Goal: Information Seeking & Learning: Learn about a topic

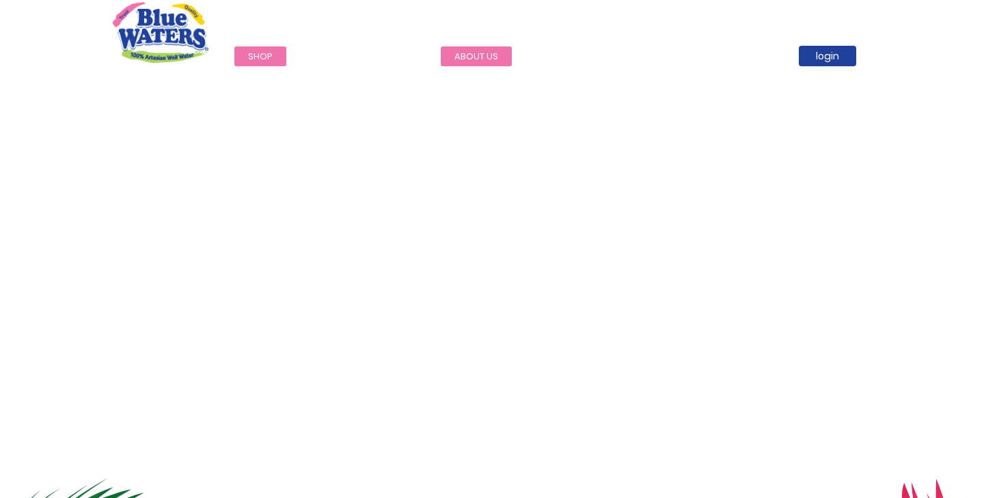
type input "******"
click at [485, 59] on link "about us" at bounding box center [476, 56] width 71 height 20
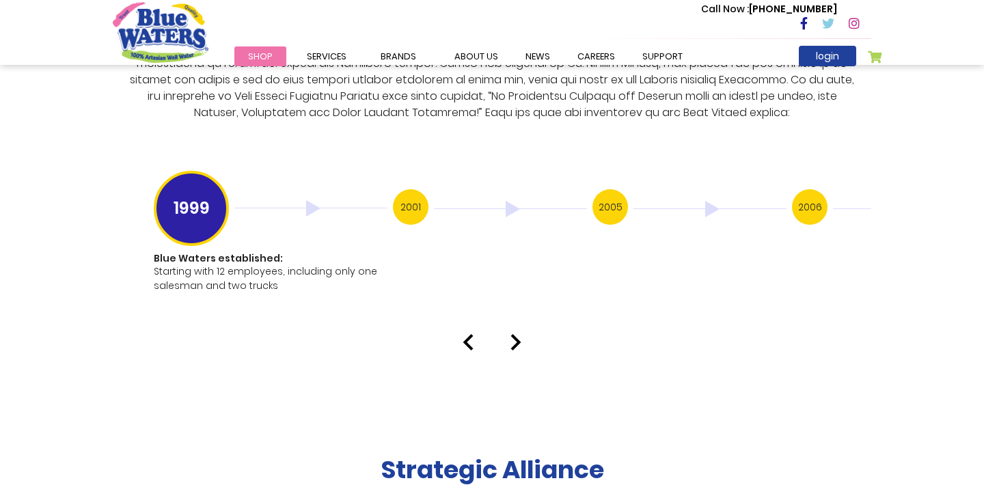
scroll to position [2689, 0]
type input "******"
click at [404, 204] on h3 "2001" at bounding box center [411, 208] width 36 height 36
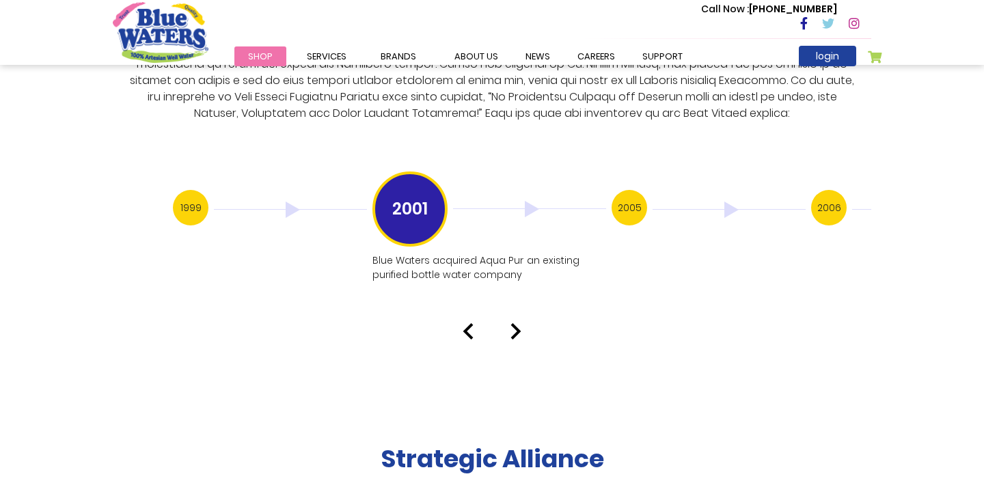
click at [620, 195] on h3 "2005" at bounding box center [629, 208] width 36 height 36
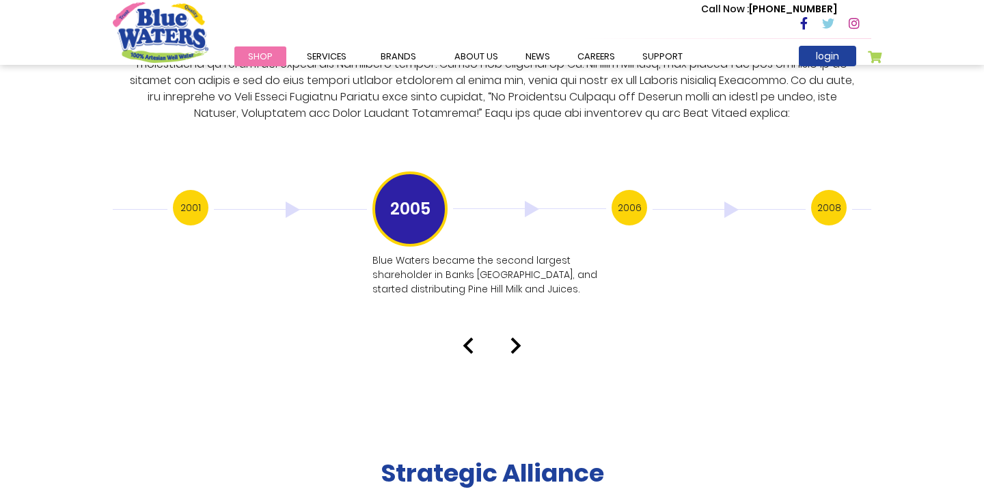
click at [514, 337] on img at bounding box center [515, 345] width 11 height 16
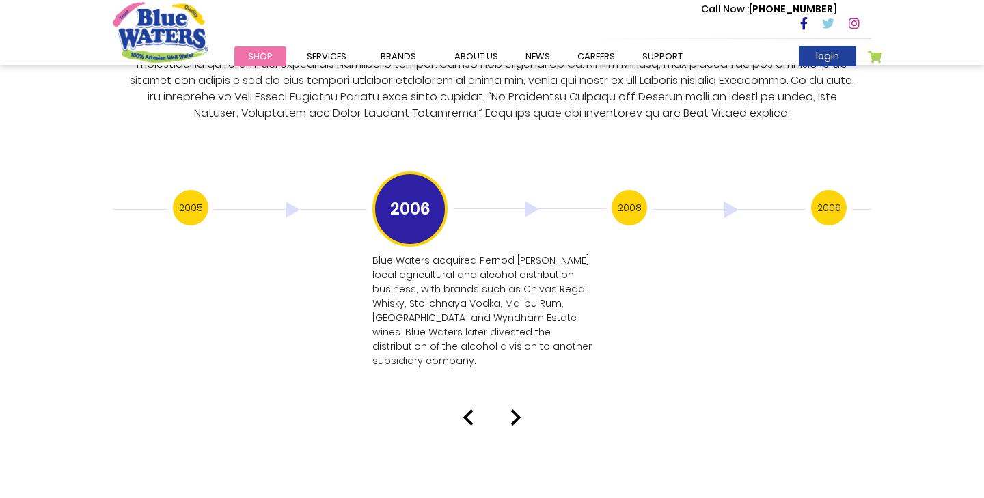
click at [512, 409] on img at bounding box center [515, 417] width 11 height 16
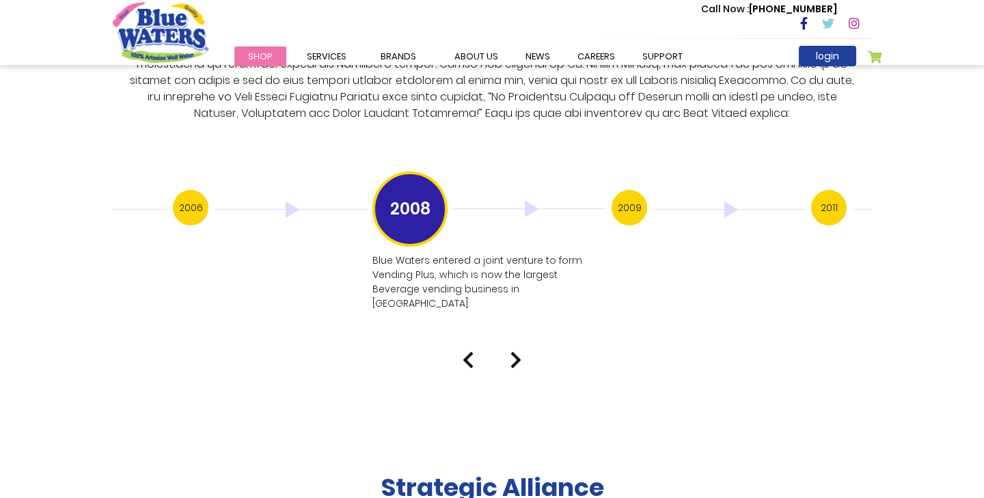
click at [520, 352] on img at bounding box center [515, 360] width 11 height 16
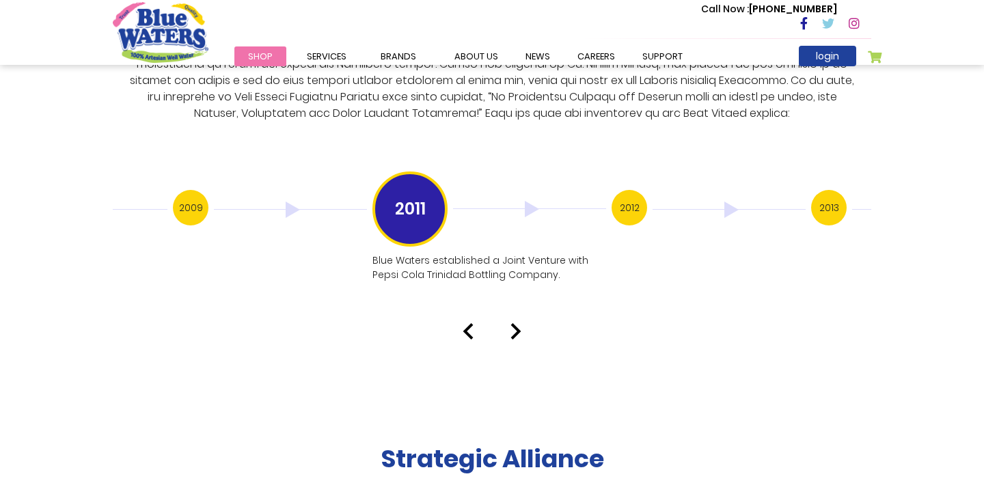
click at [514, 323] on img at bounding box center [515, 331] width 11 height 16
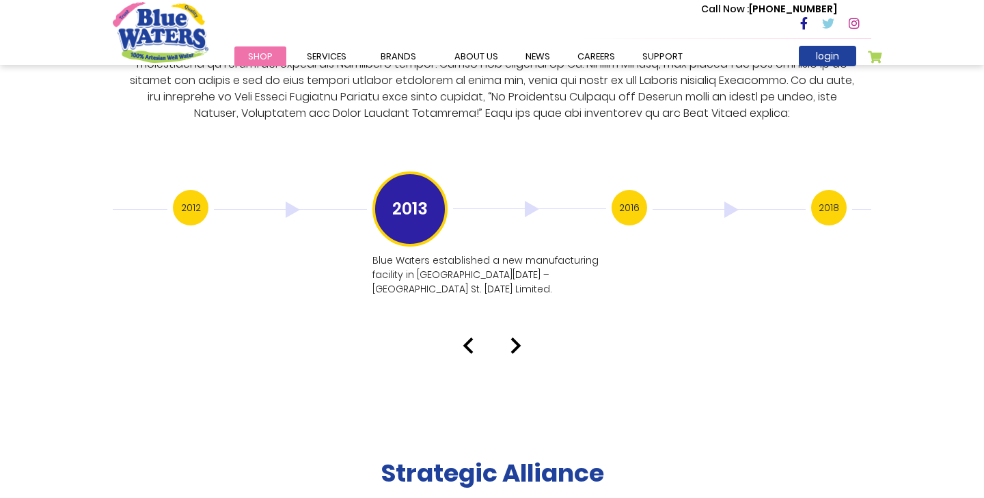
click at [514, 337] on img at bounding box center [515, 345] width 11 height 16
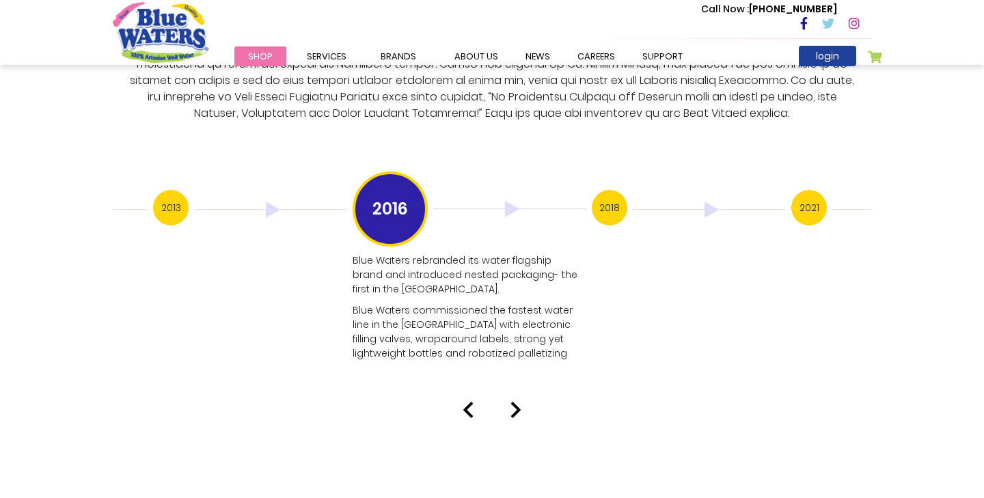
click at [514, 312] on p "Blue Waters commissioned the fastest water line in the [GEOGRAPHIC_DATA] with e…" at bounding box center [467, 331] width 231 height 57
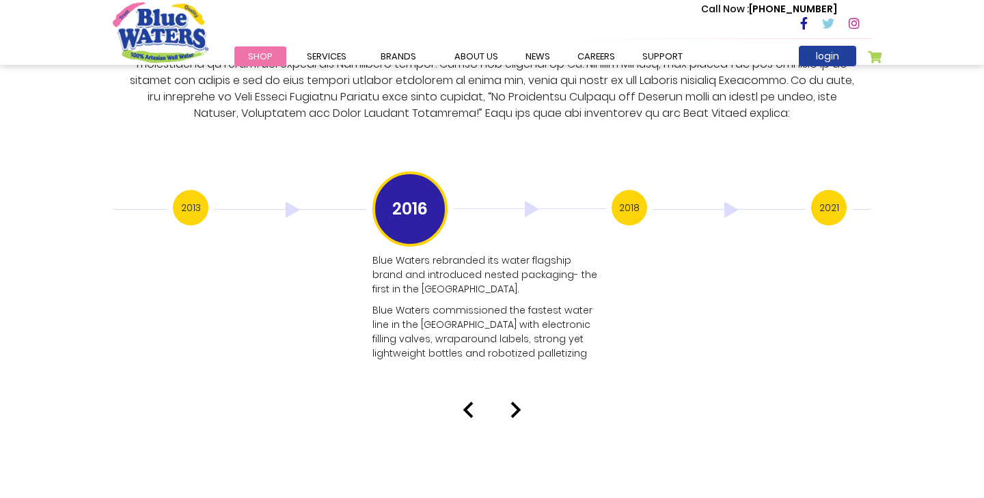
click at [514, 402] on img at bounding box center [515, 410] width 11 height 16
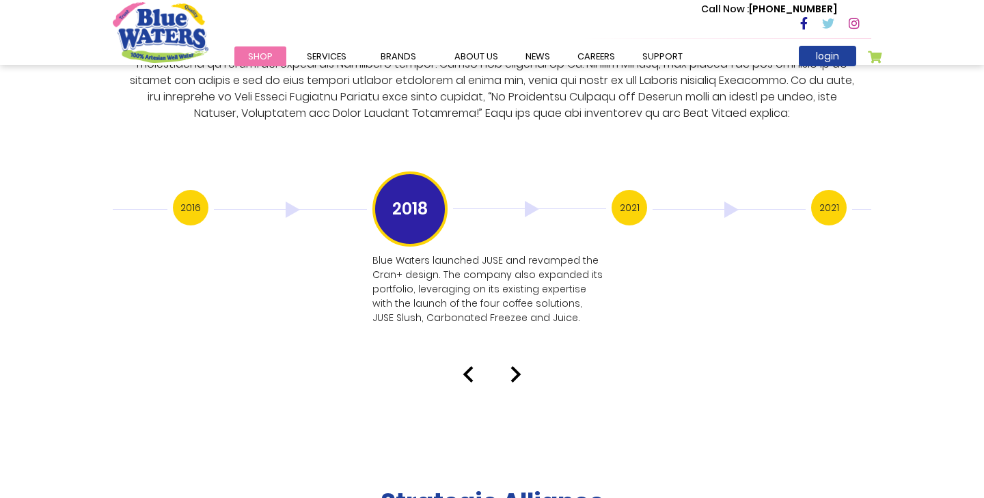
click at [516, 366] on img at bounding box center [515, 374] width 11 height 16
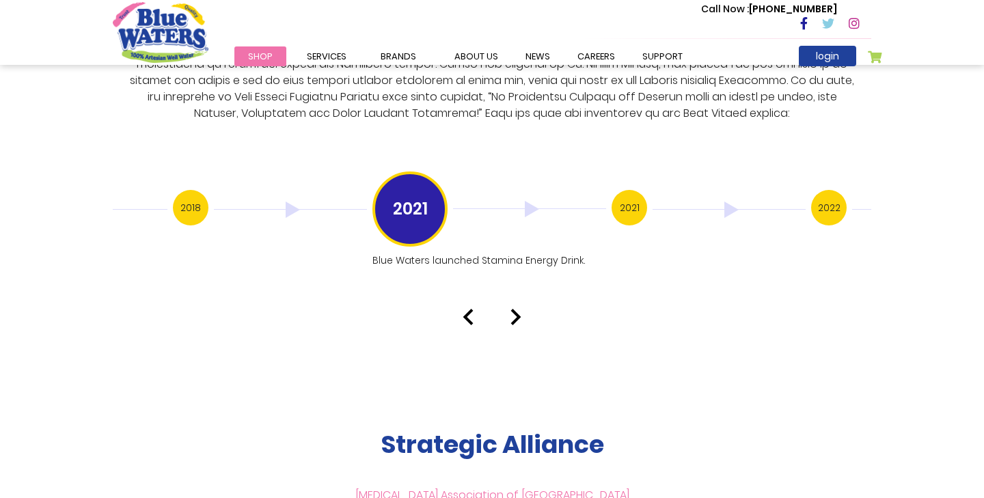
click at [515, 309] on img at bounding box center [515, 317] width 11 height 16
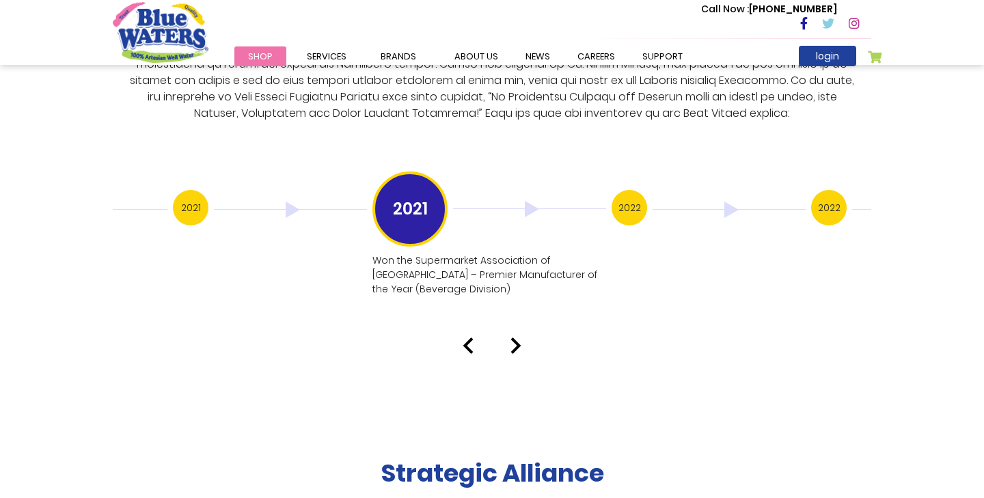
click at [510, 337] on img at bounding box center [515, 345] width 11 height 16
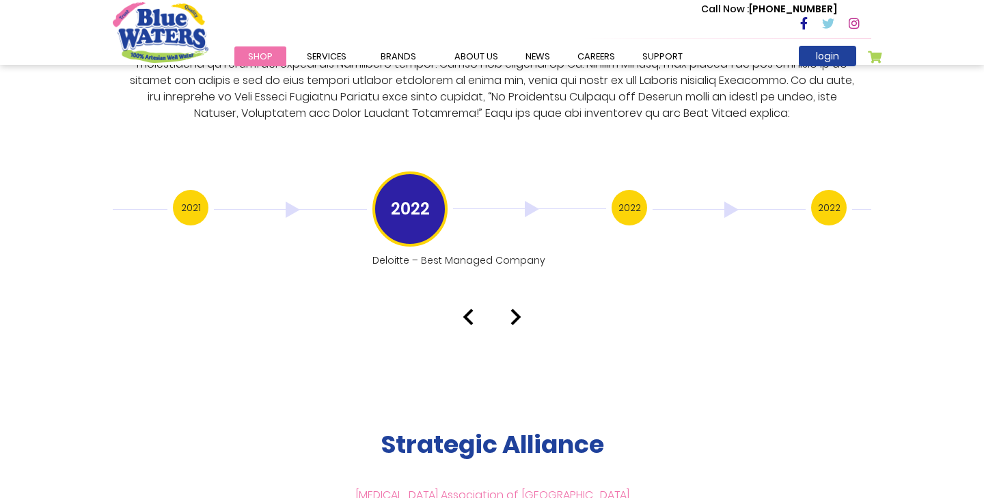
click at [514, 309] on img at bounding box center [515, 317] width 11 height 16
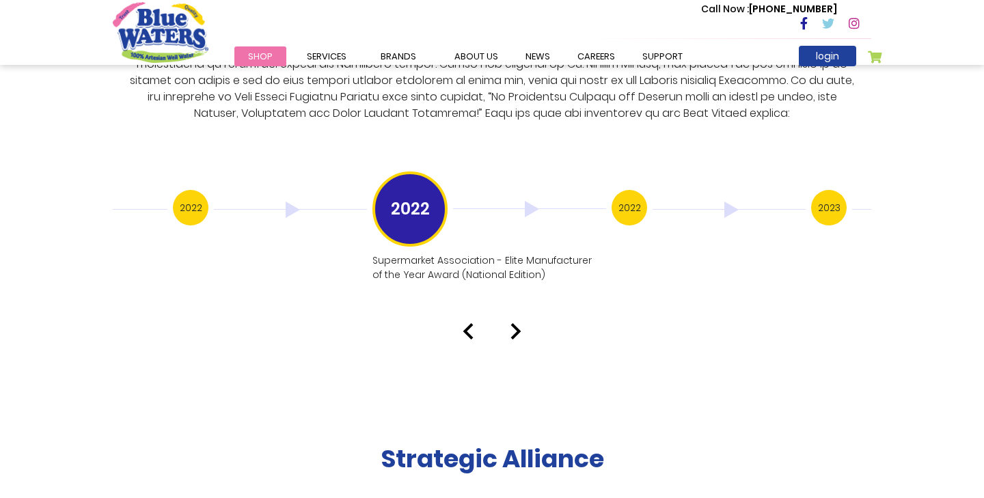
click at [514, 323] on img at bounding box center [515, 331] width 11 height 16
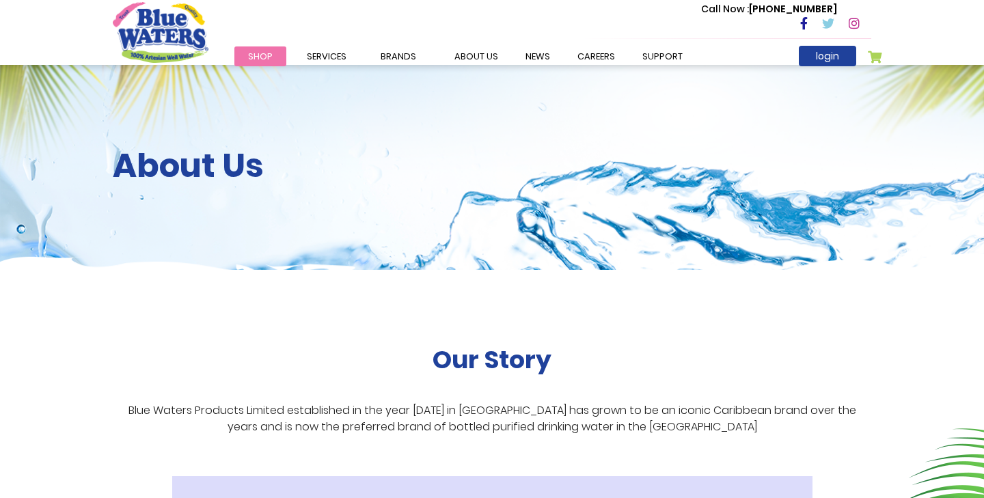
scroll to position [2687, 0]
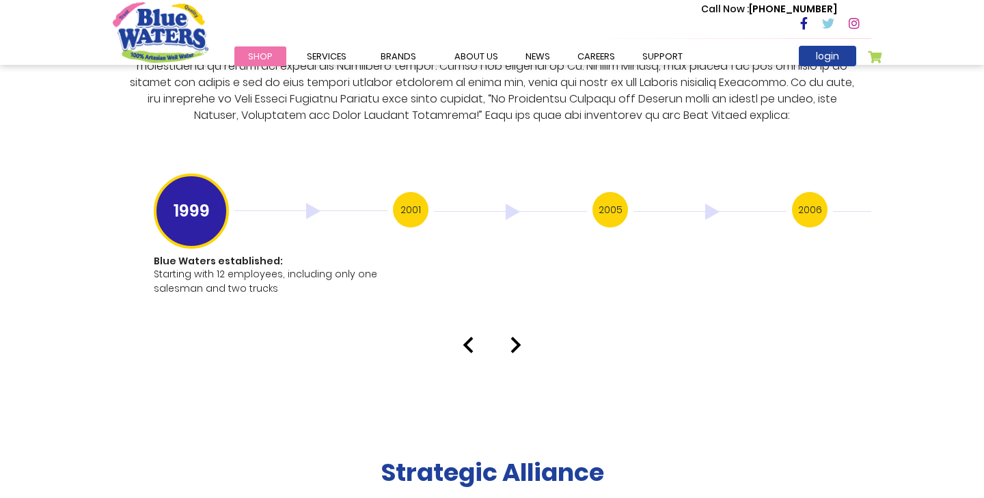
type input "******"
click at [521, 337] on img at bounding box center [515, 345] width 11 height 16
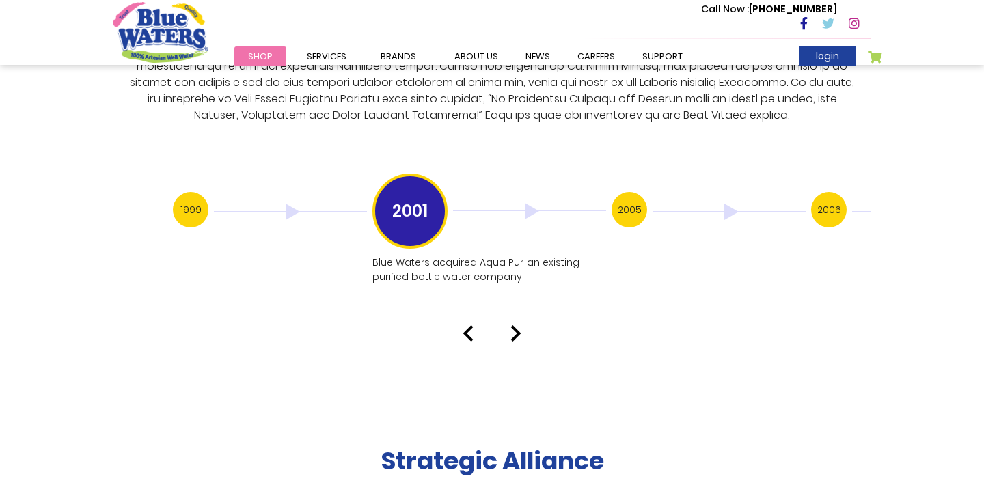
click at [513, 325] on img at bounding box center [515, 333] width 11 height 16
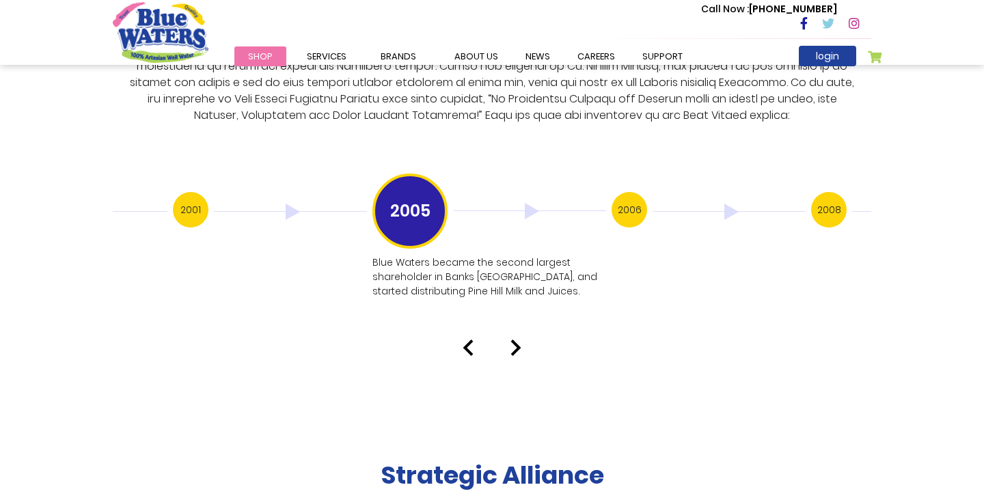
click at [513, 340] on img at bounding box center [515, 348] width 11 height 16
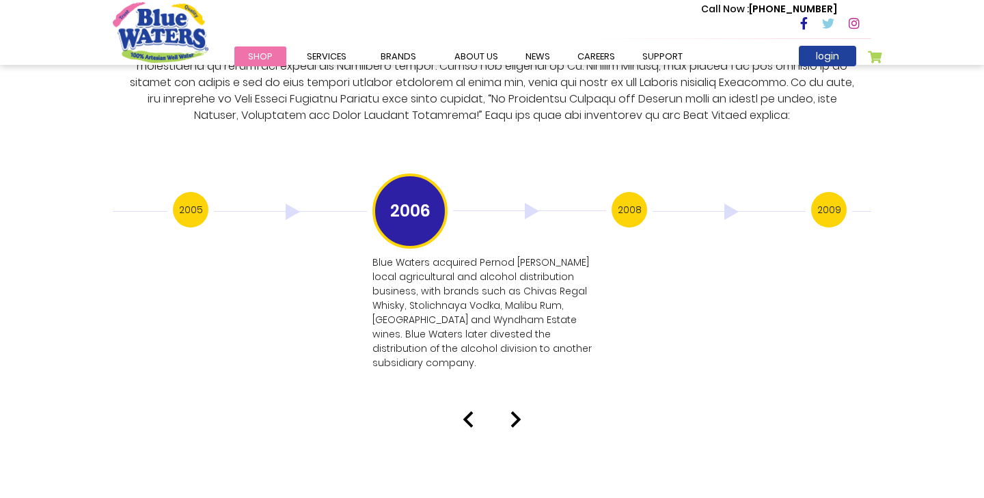
click at [513, 411] on img at bounding box center [515, 419] width 11 height 16
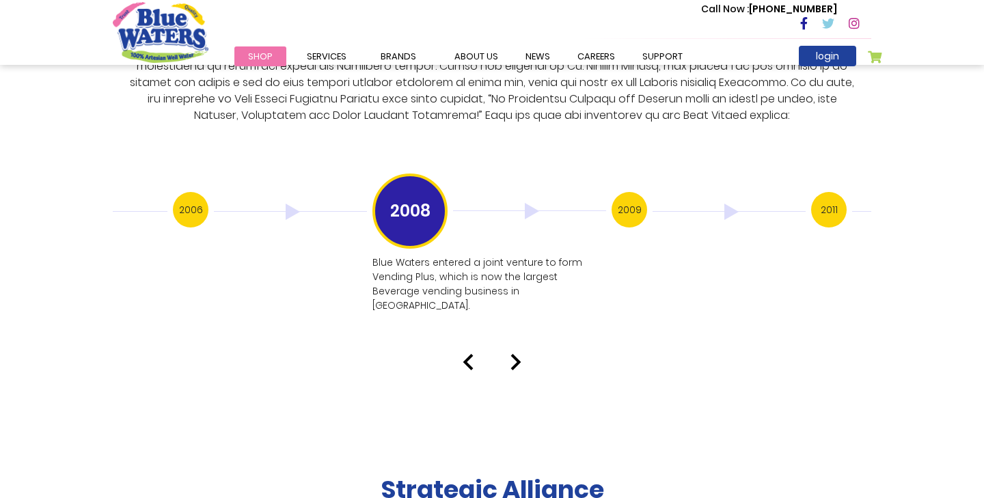
click at [514, 354] on img at bounding box center [515, 362] width 11 height 16
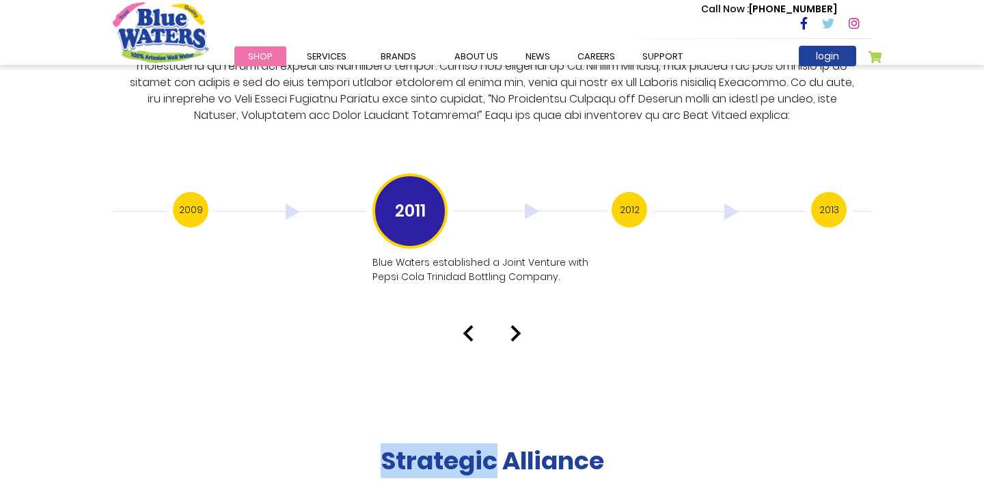
click at [516, 325] on img at bounding box center [515, 333] width 11 height 16
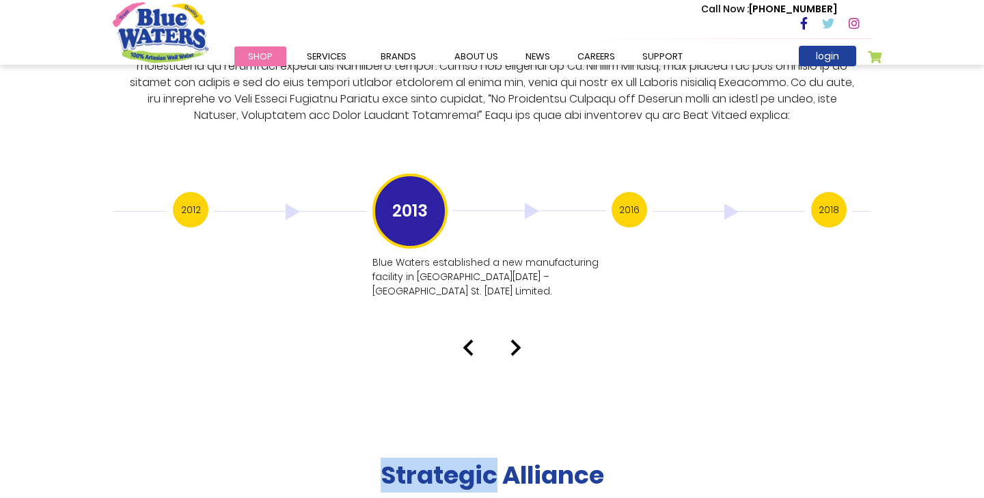
click at [514, 340] on img at bounding box center [515, 348] width 11 height 16
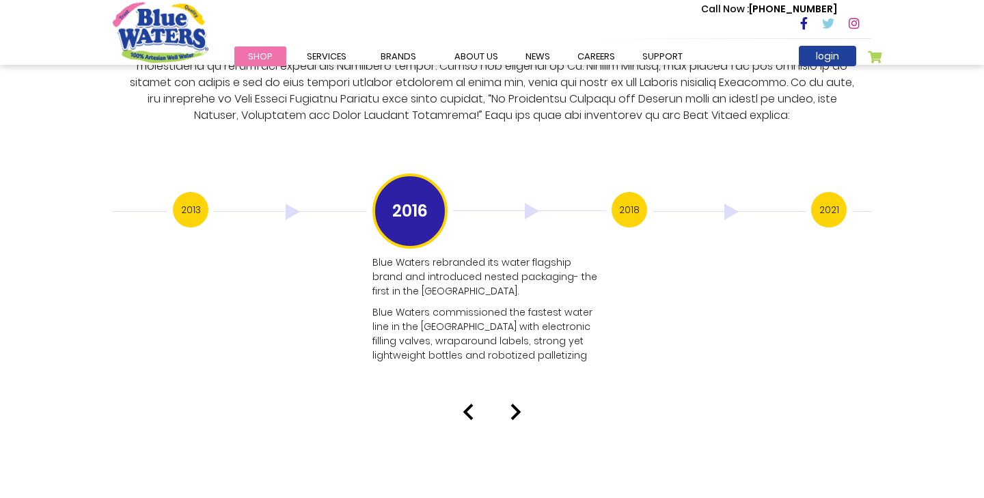
click at [512, 404] on img at bounding box center [515, 412] width 11 height 16
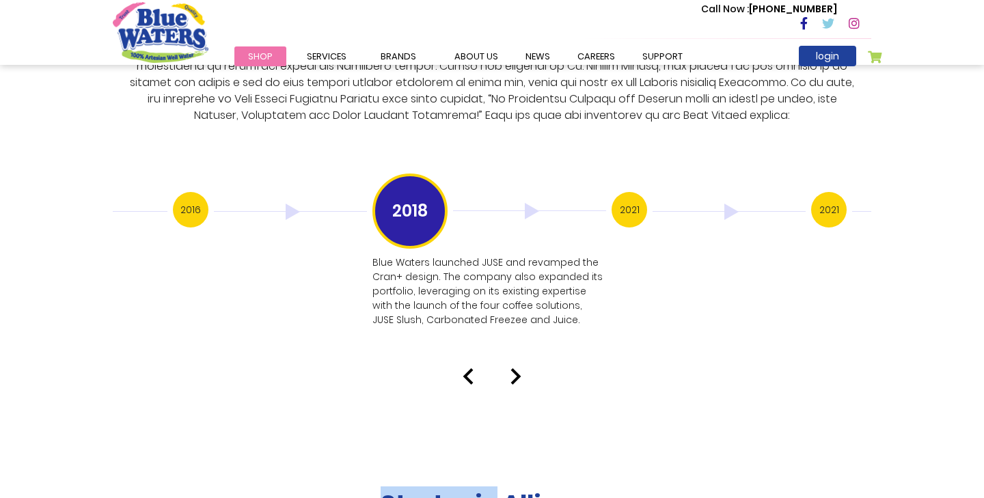
click at [512, 368] on img at bounding box center [515, 376] width 11 height 16
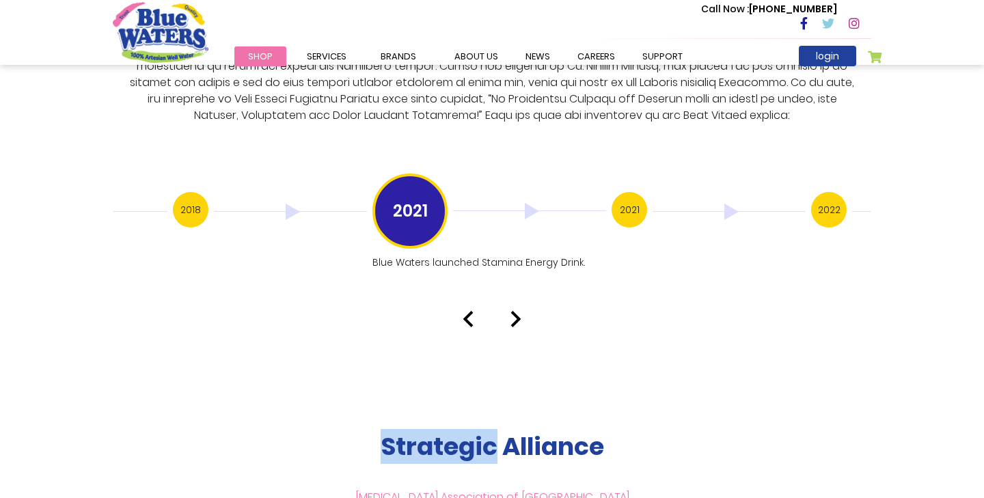
click at [518, 311] on img at bounding box center [515, 319] width 11 height 16
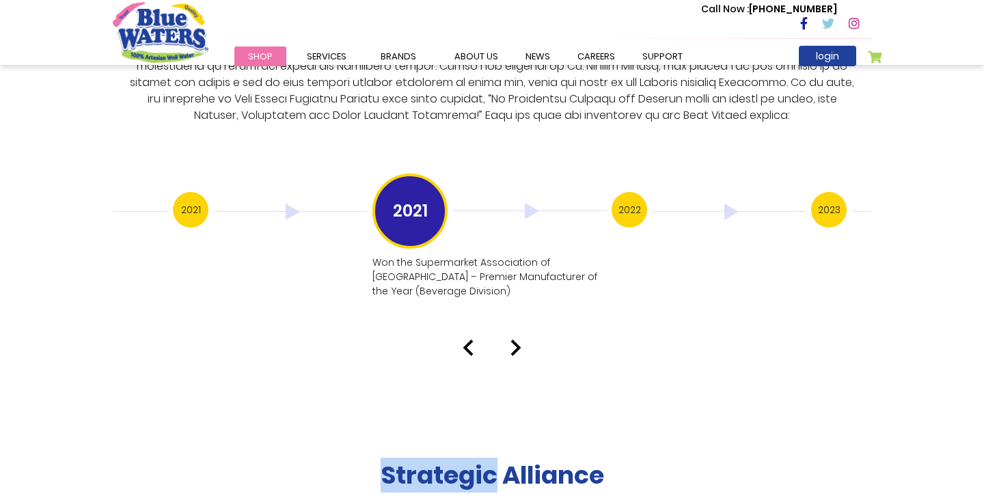
click at [518, 300] on div "Our History 1999 Blue Waters established: Starting with 12 employees, including…" at bounding box center [492, 81] width 984 height 550
click at [515, 340] on img at bounding box center [515, 348] width 11 height 16
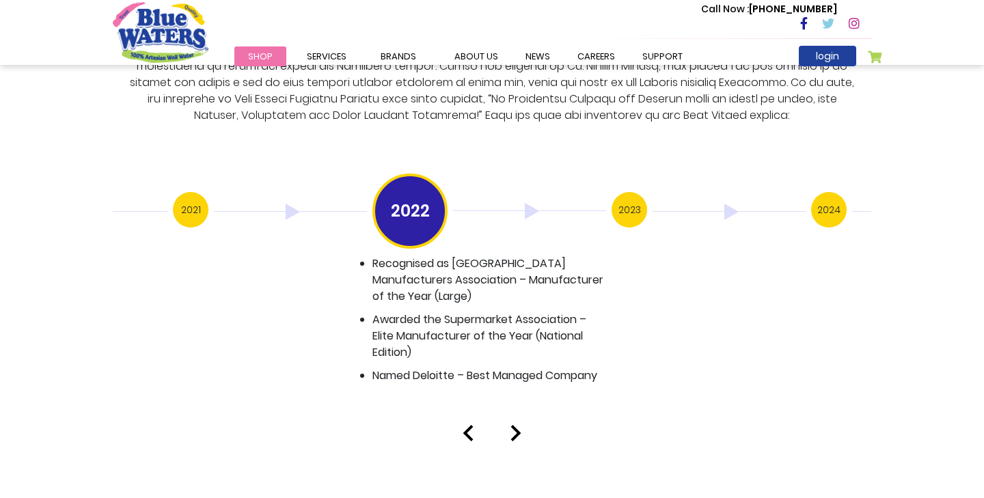
click at [514, 434] on img at bounding box center [515, 433] width 11 height 16
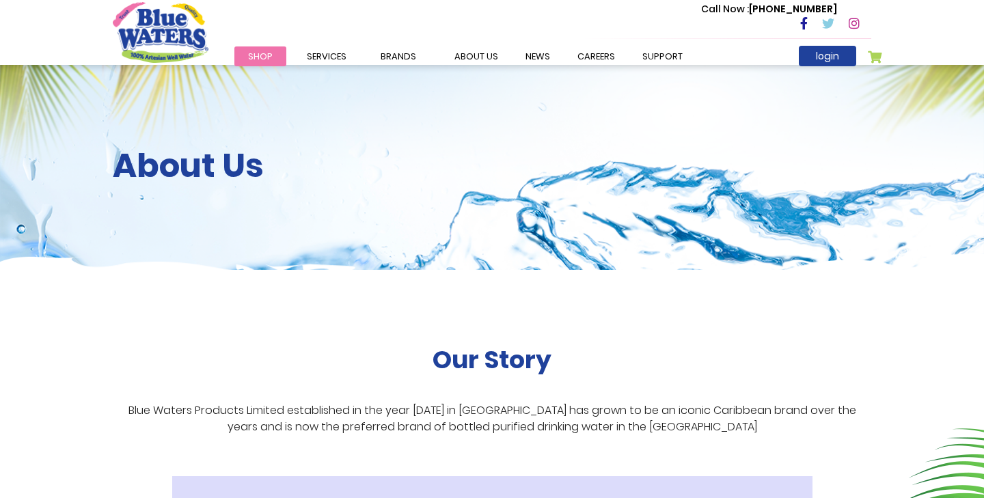
scroll to position [2685, 0]
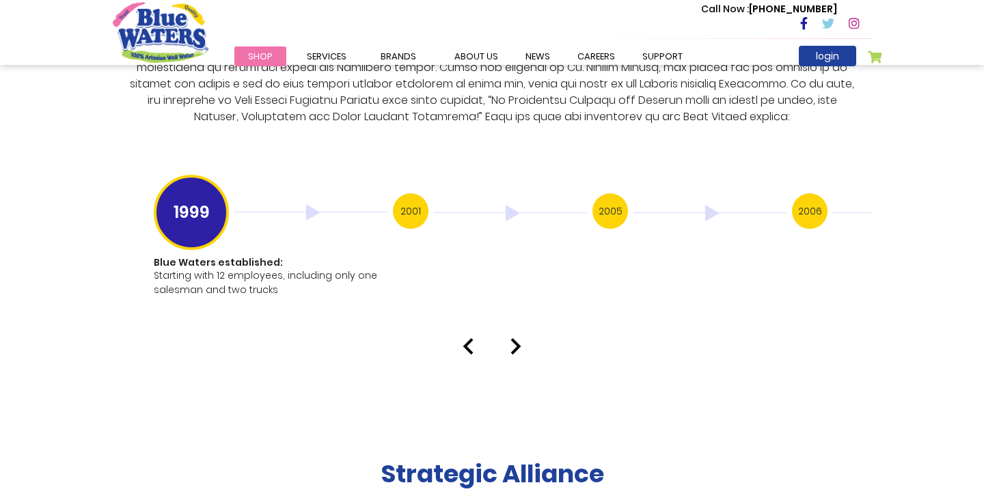
type input "******"
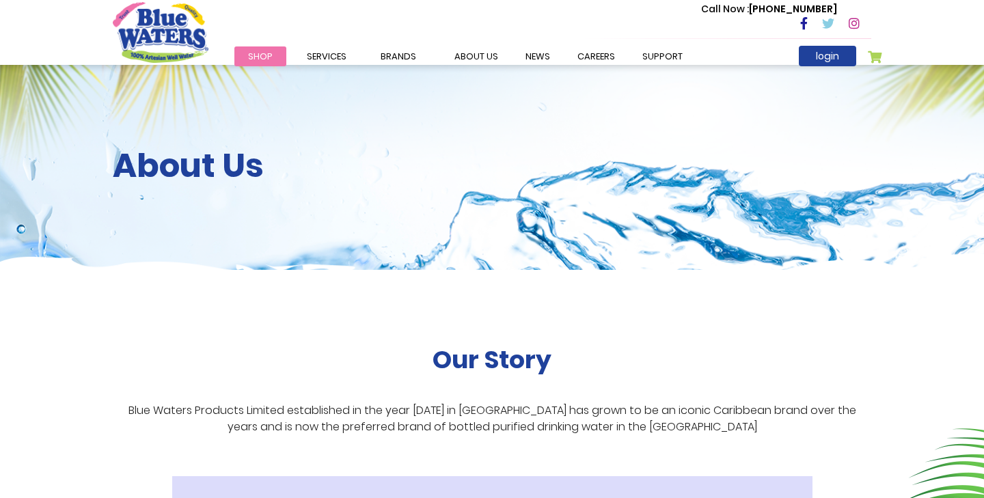
scroll to position [2685, 0]
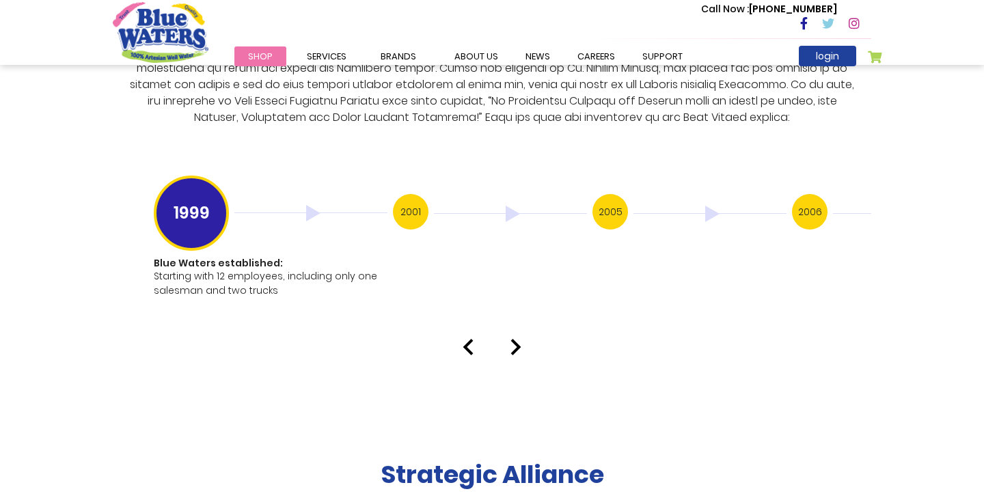
type input "******"
click at [521, 339] on img at bounding box center [515, 347] width 11 height 16
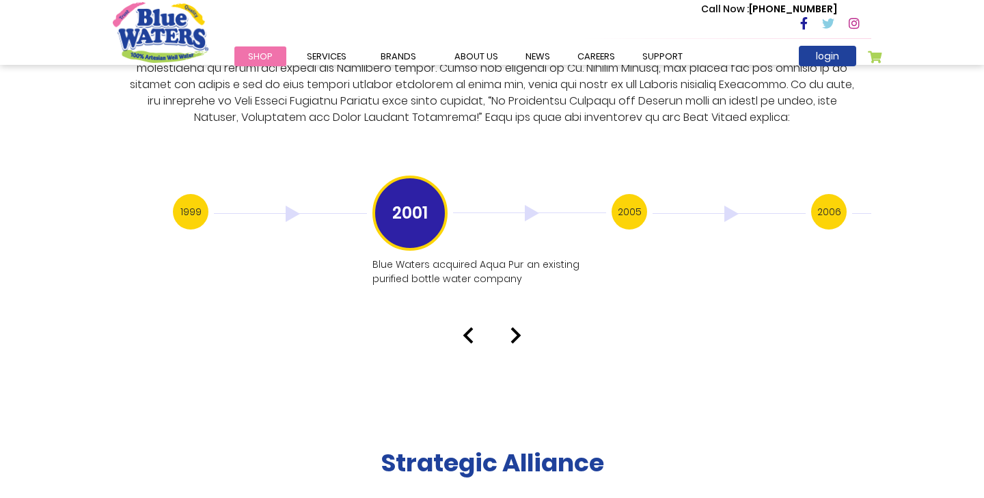
click at [513, 327] on img at bounding box center [515, 335] width 11 height 16
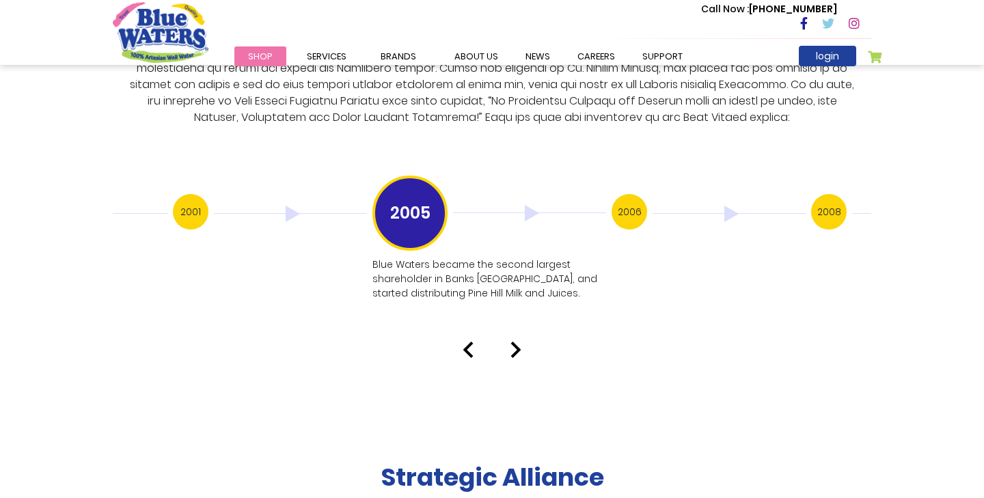
click at [814, 195] on h3 "2008" at bounding box center [829, 212] width 36 height 36
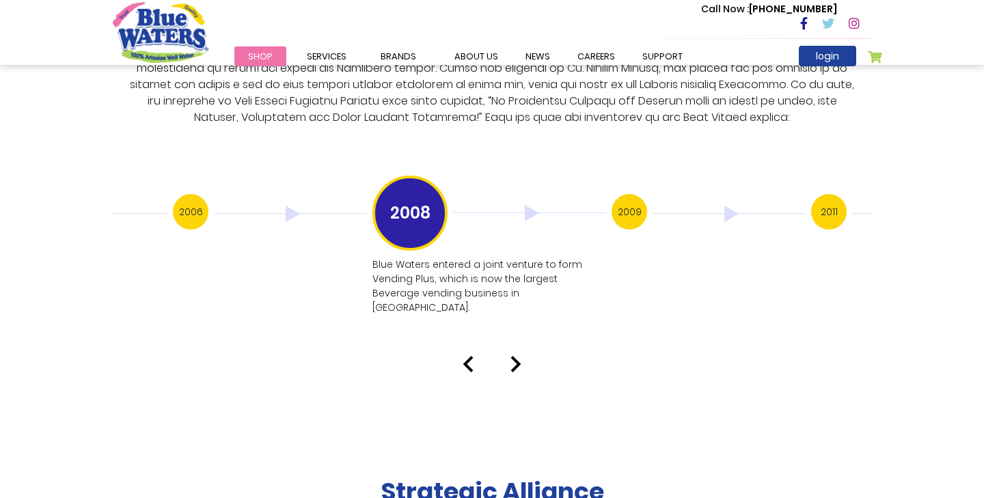
click at [814, 195] on h3 "2011" at bounding box center [829, 212] width 36 height 36
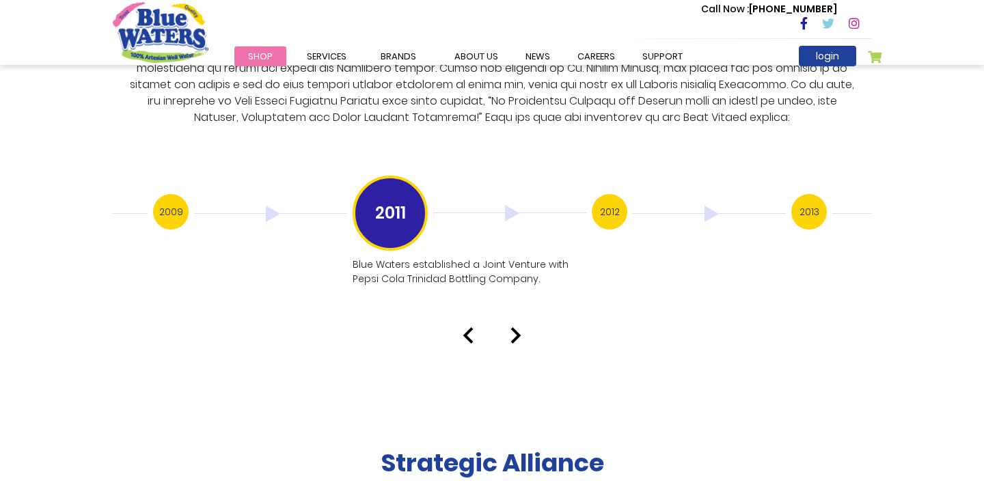
click at [814, 195] on h3 "2013" at bounding box center [809, 212] width 36 height 36
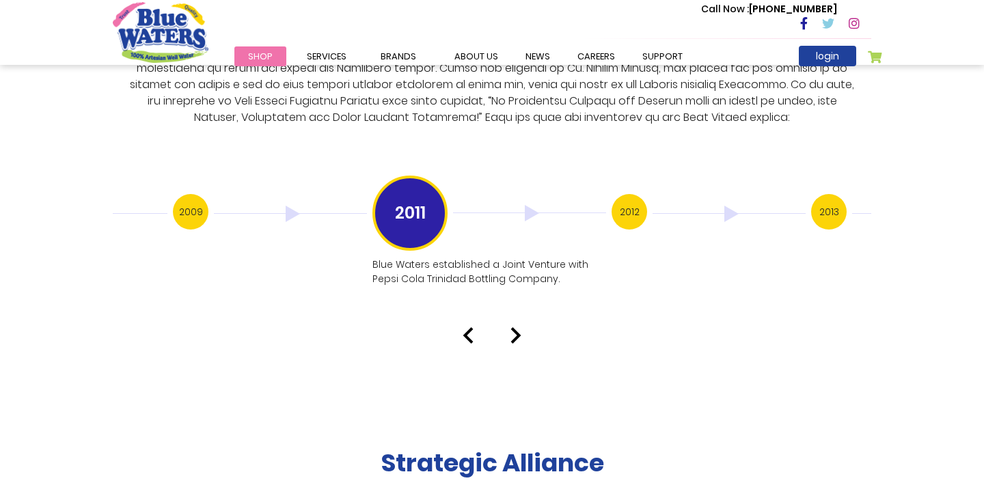
click at [814, 195] on h3 "2013" at bounding box center [829, 212] width 36 height 36
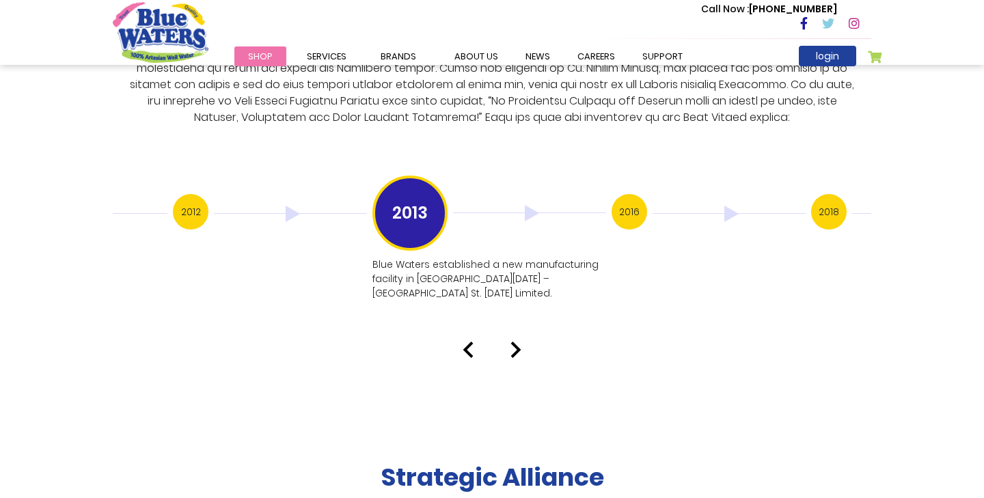
click at [814, 195] on h3 "2018" at bounding box center [829, 212] width 36 height 36
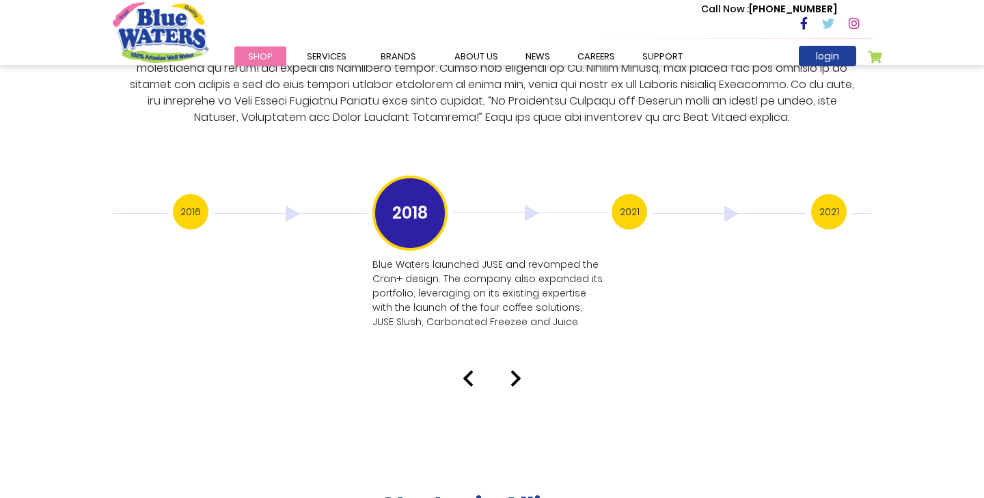
click at [814, 195] on h3 "2021" at bounding box center [829, 212] width 36 height 36
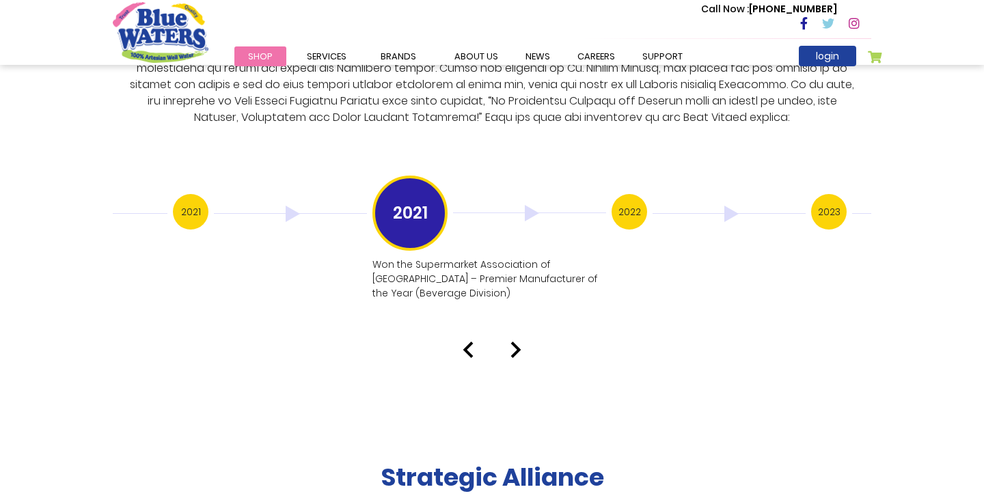
click at [814, 195] on h3 "2023" at bounding box center [829, 212] width 36 height 36
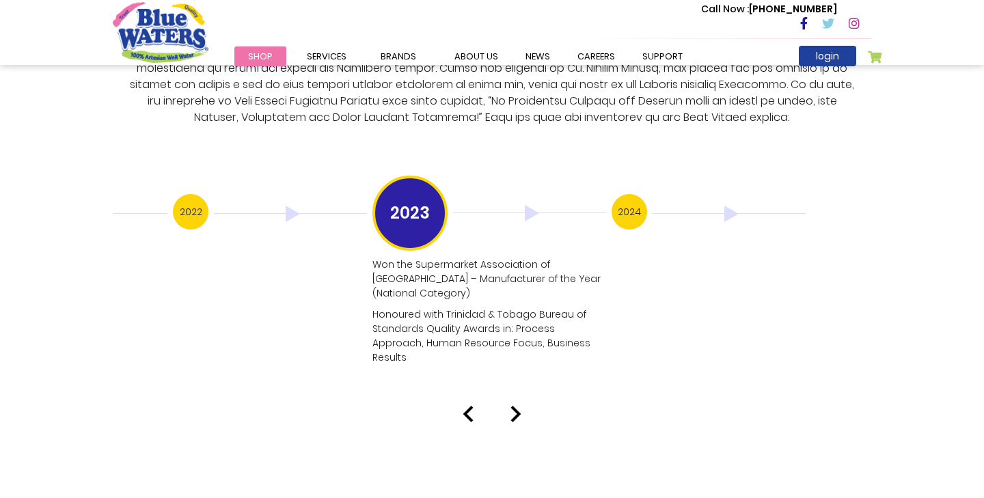
click at [184, 199] on h3 "2022" at bounding box center [191, 212] width 36 height 36
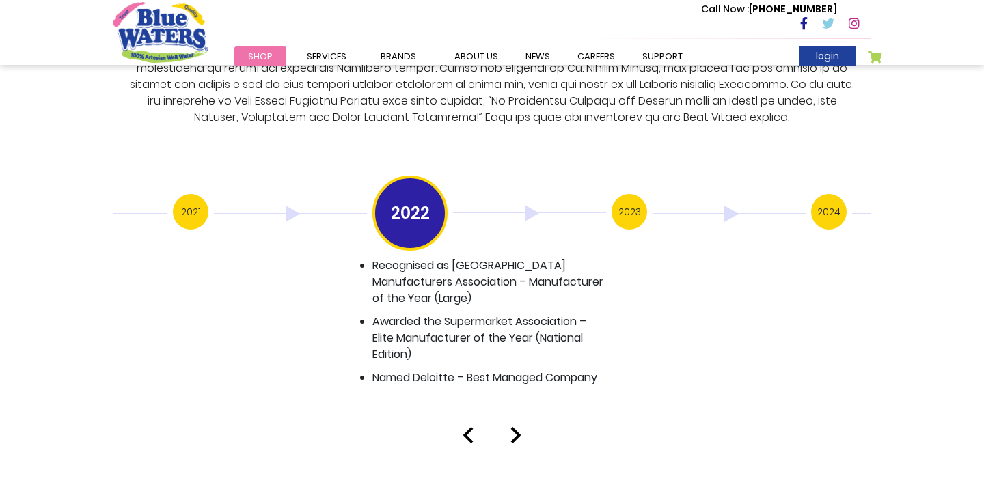
click at [622, 199] on h3 "2023" at bounding box center [629, 212] width 36 height 36
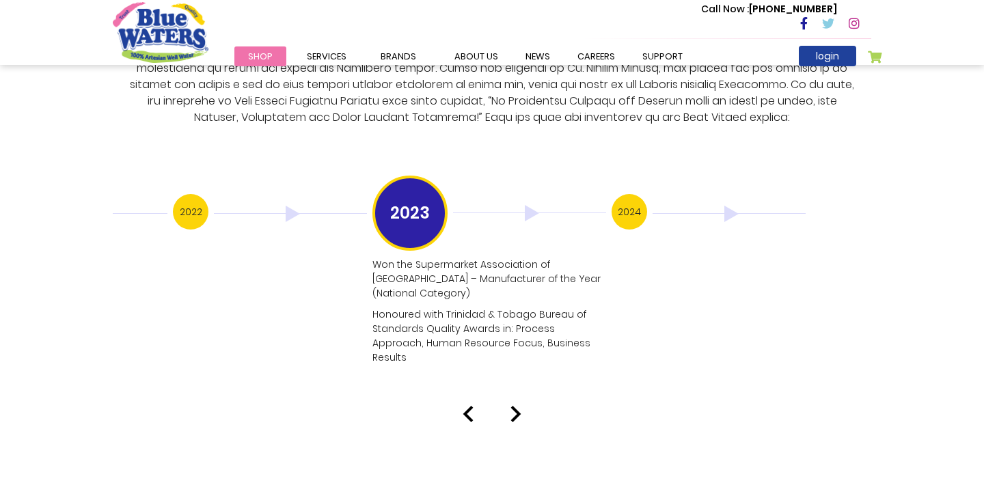
click at [621, 199] on h3 "2024" at bounding box center [629, 212] width 36 height 36
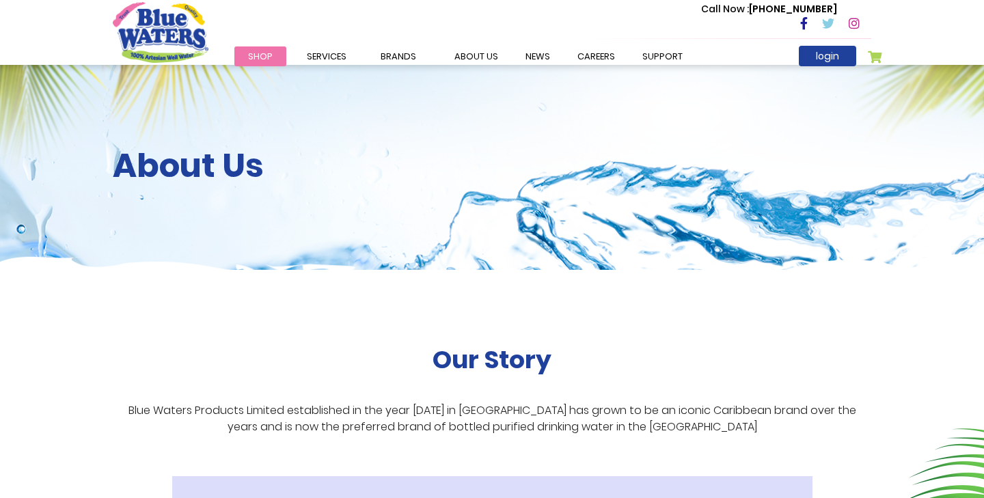
scroll to position [2683, 0]
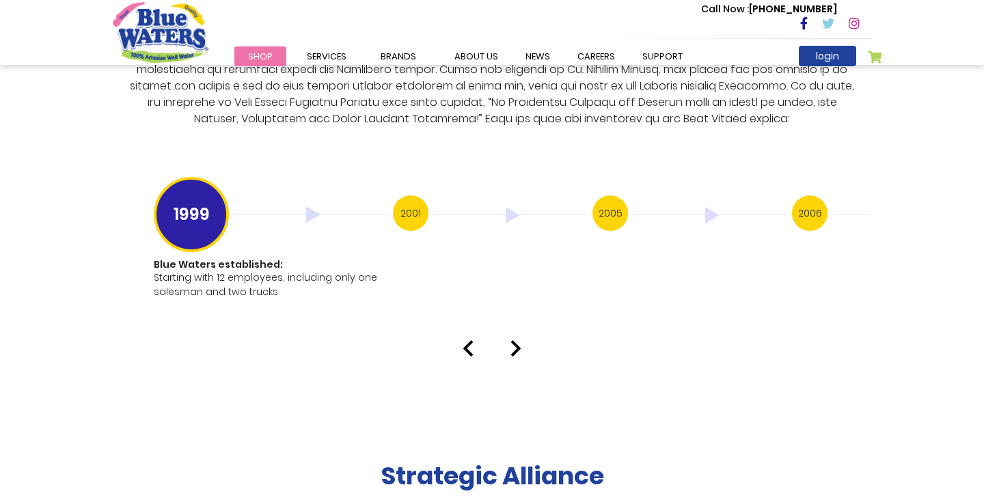
click at [812, 198] on h3 "2006" at bounding box center [810, 213] width 36 height 36
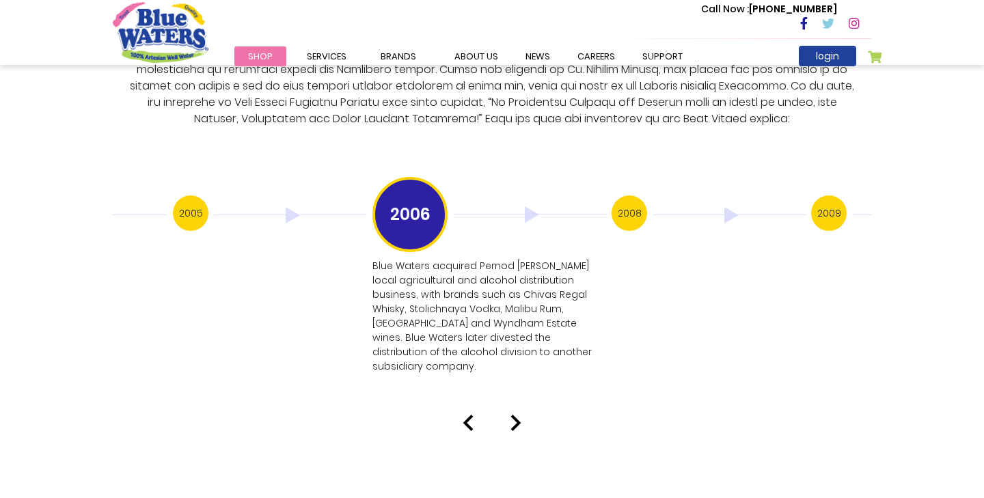
click at [812, 198] on h3 "2009" at bounding box center [829, 213] width 36 height 36
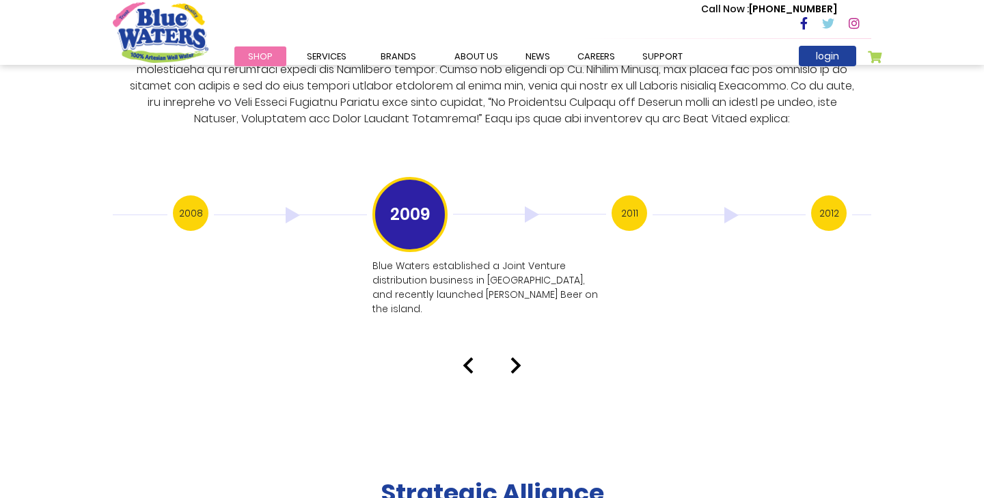
click at [812, 198] on h3 "2012" at bounding box center [829, 213] width 36 height 36
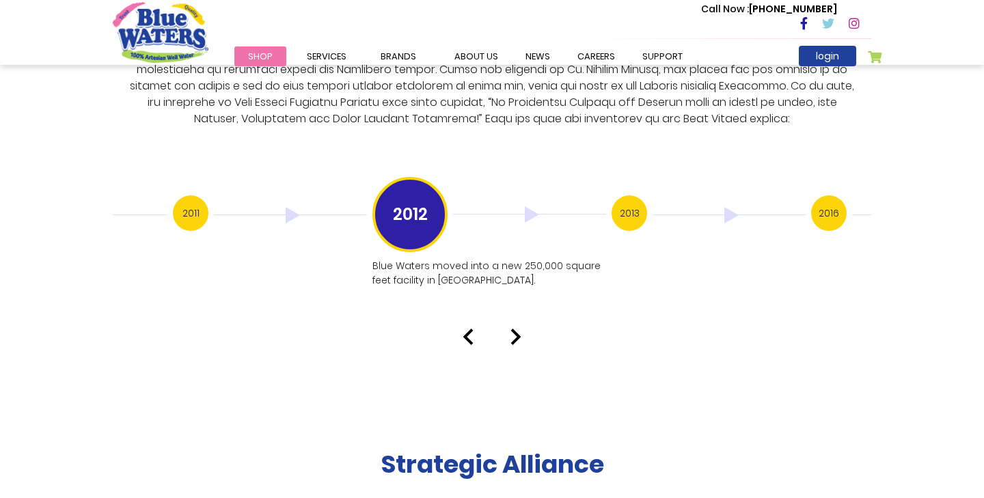
click at [812, 198] on h3 "2016" at bounding box center [829, 213] width 36 height 36
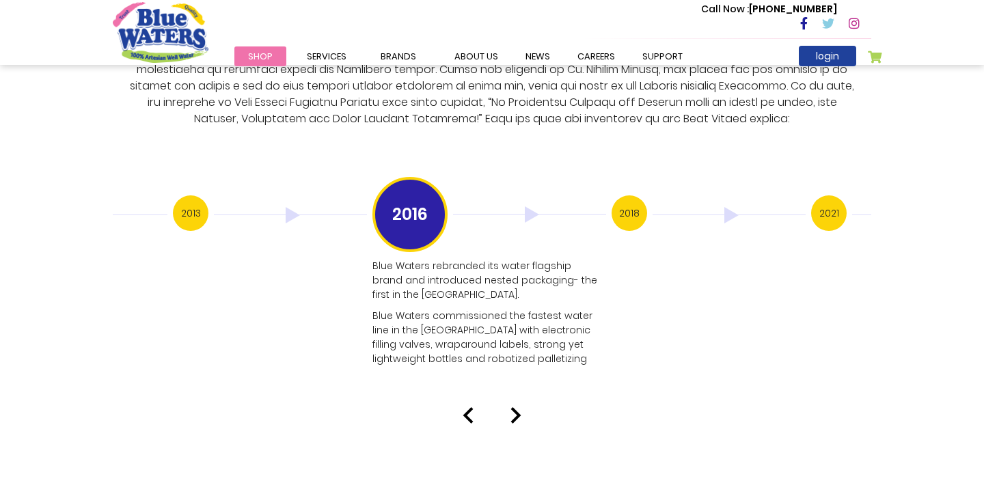
click at [821, 202] on h3 "2021" at bounding box center [829, 213] width 36 height 36
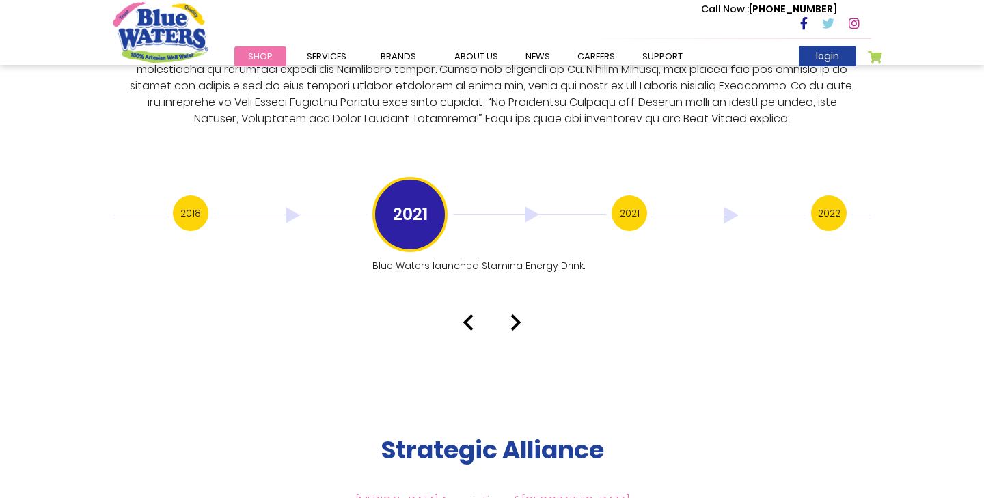
click at [634, 198] on h3 "2021" at bounding box center [629, 213] width 36 height 36
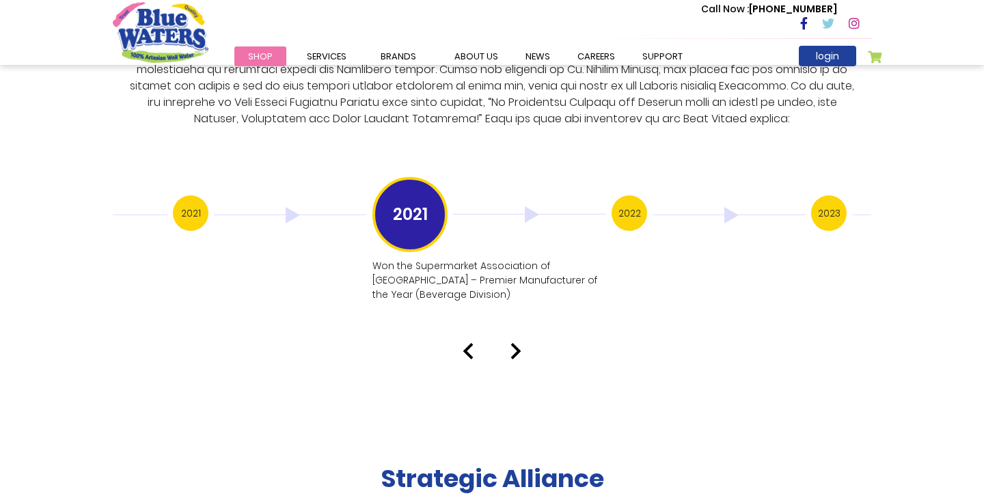
click at [630, 203] on h3 "2022" at bounding box center [629, 213] width 36 height 36
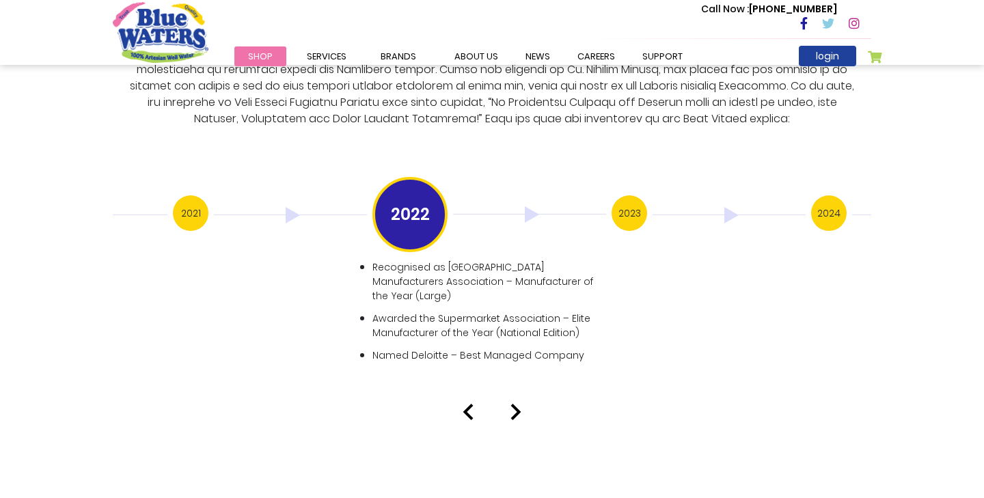
click at [631, 201] on h3 "2023" at bounding box center [629, 213] width 36 height 36
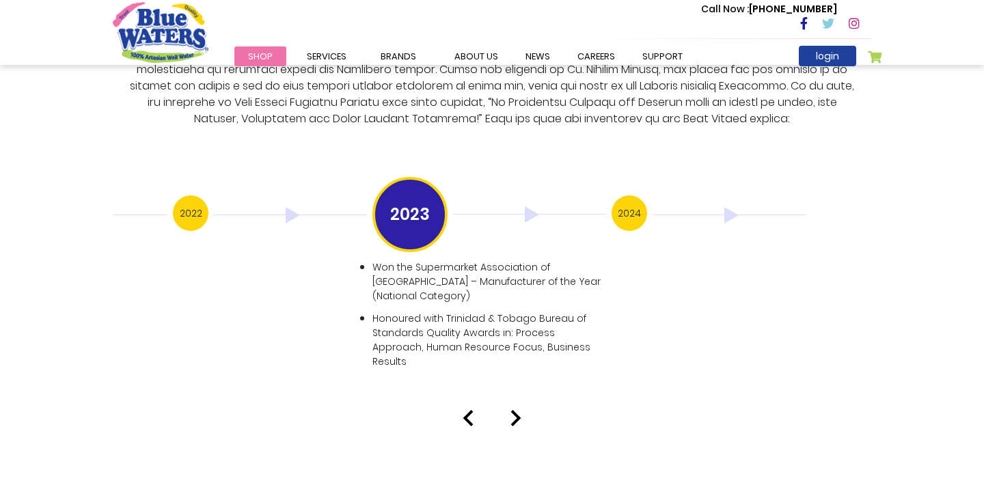
click at [628, 204] on h3 "2024" at bounding box center [629, 213] width 36 height 36
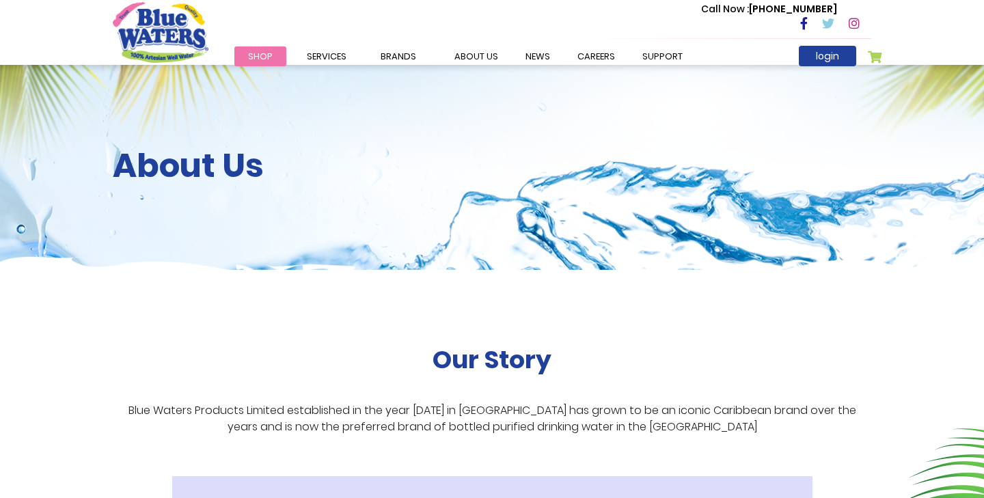
scroll to position [2683, 0]
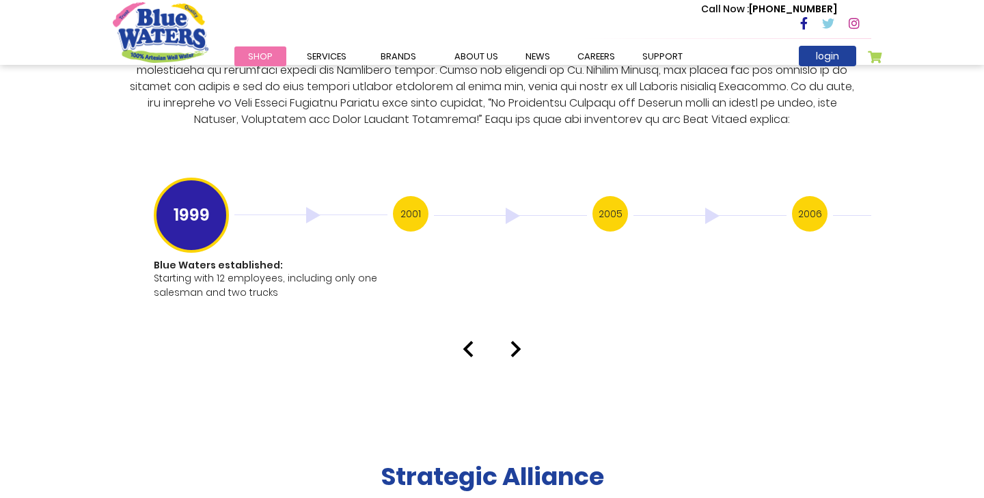
type input "******"
click at [807, 196] on h3 "2006" at bounding box center [810, 214] width 36 height 36
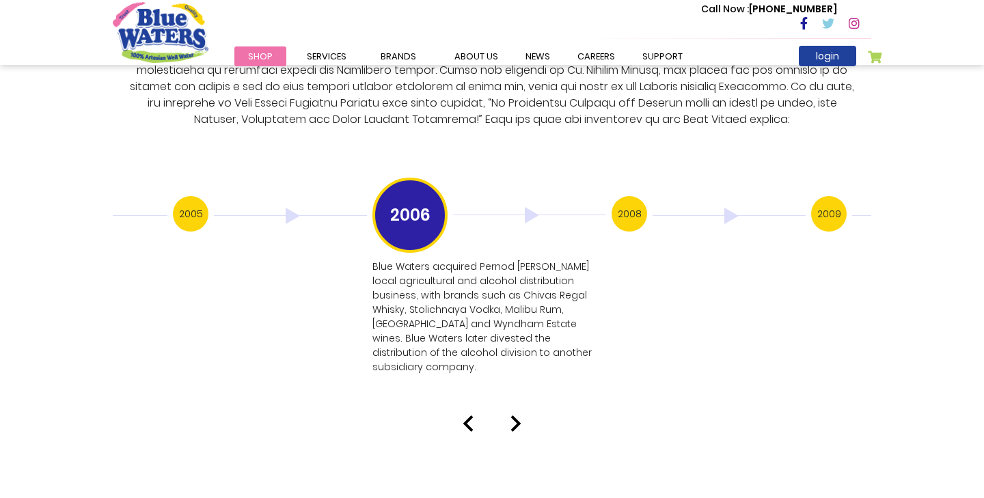
click at [844, 206] on h3 "2009" at bounding box center [829, 214] width 36 height 36
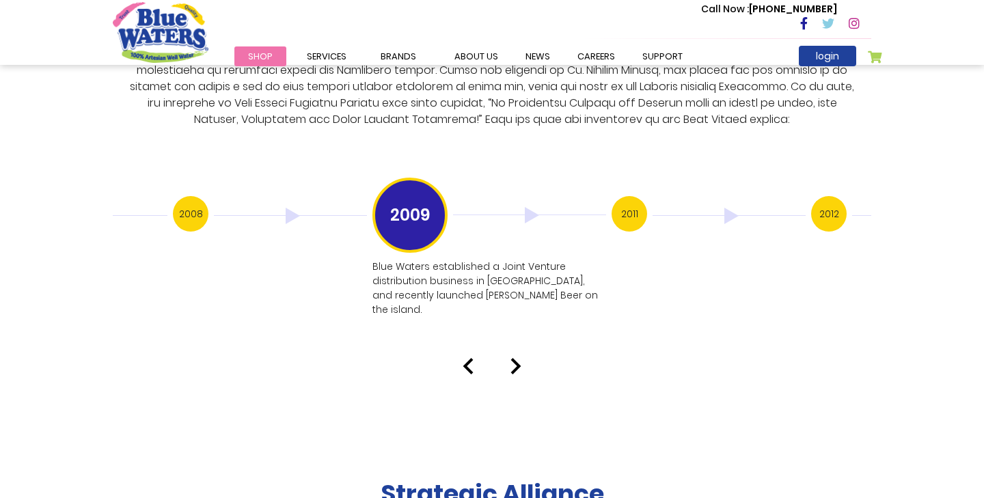
click at [844, 206] on h3 "2012" at bounding box center [829, 214] width 36 height 36
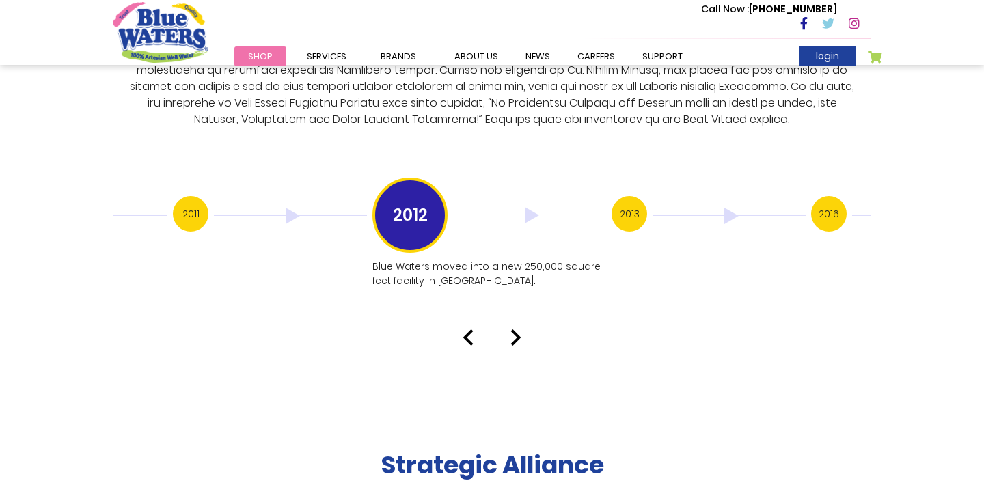
click at [844, 206] on h3 "2016" at bounding box center [829, 214] width 36 height 36
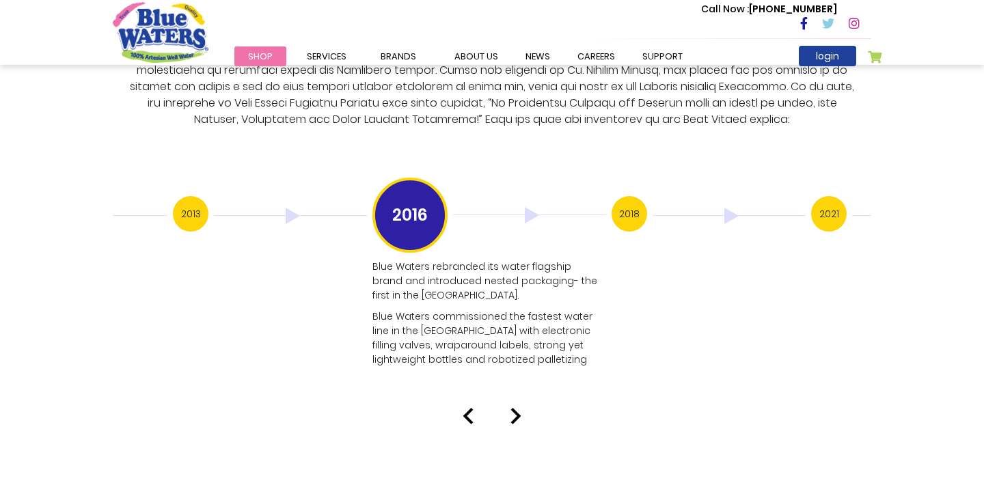
click at [844, 206] on h3 "2021" at bounding box center [829, 214] width 36 height 36
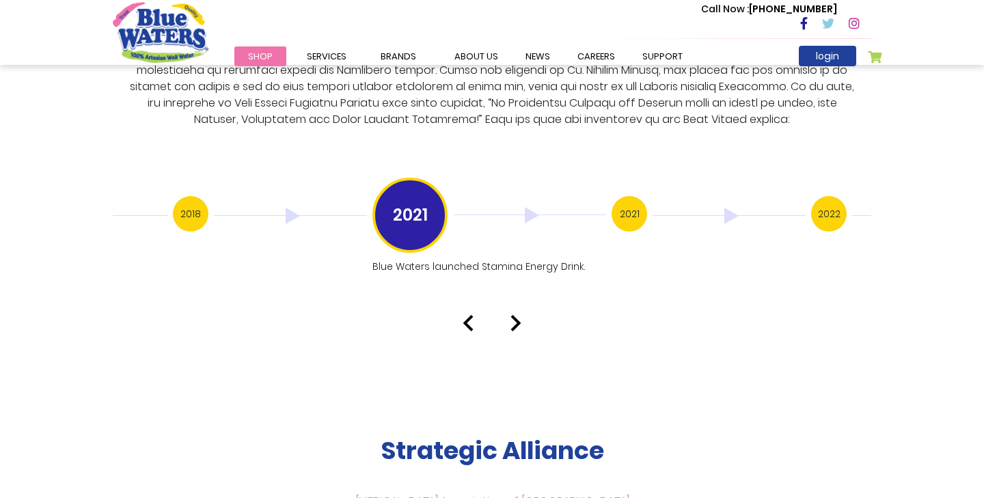
click at [844, 206] on h3 "2022" at bounding box center [829, 214] width 36 height 36
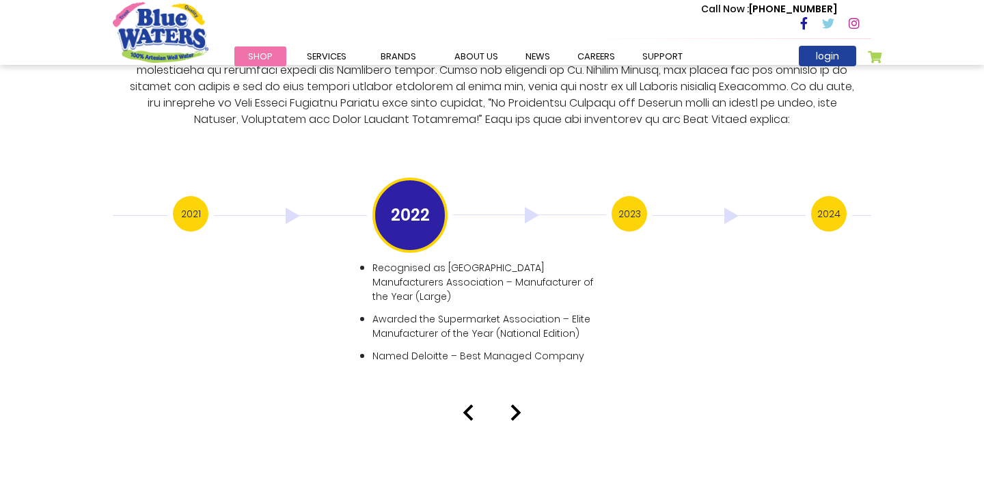
click at [628, 197] on h3 "2023" at bounding box center [629, 214] width 36 height 36
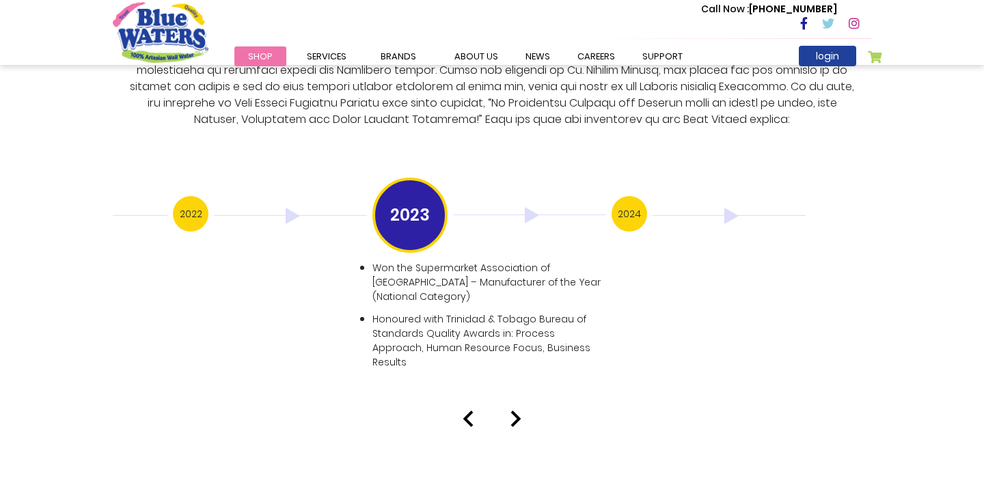
click at [631, 197] on h3 "2024" at bounding box center [629, 214] width 36 height 36
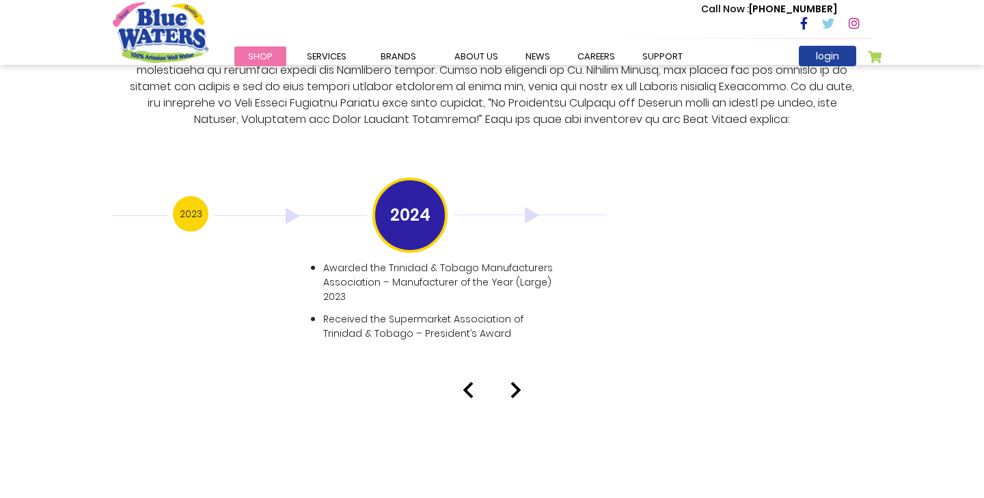
click at [811, 171] on div "Our History 1999 Blue Waters established: Starting with 12 employees, including…" at bounding box center [492, 130] width 758 height 436
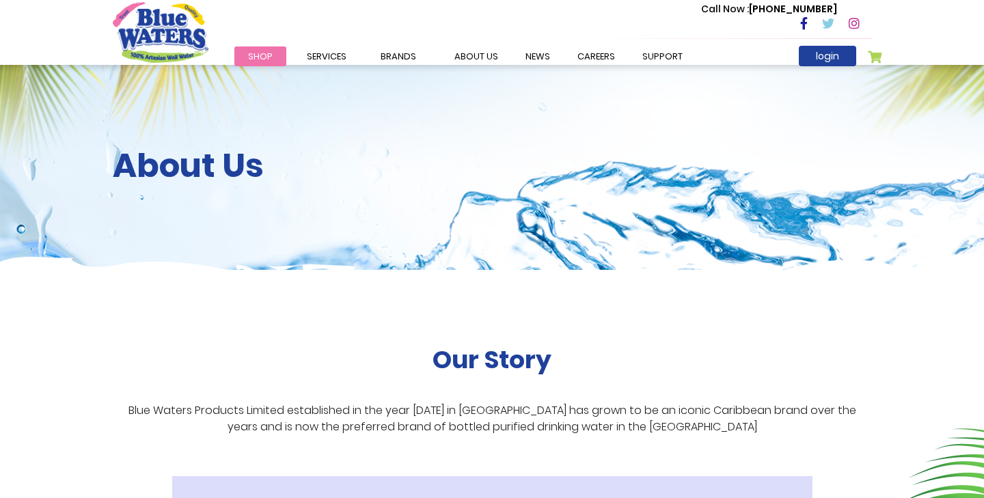
scroll to position [2681, 0]
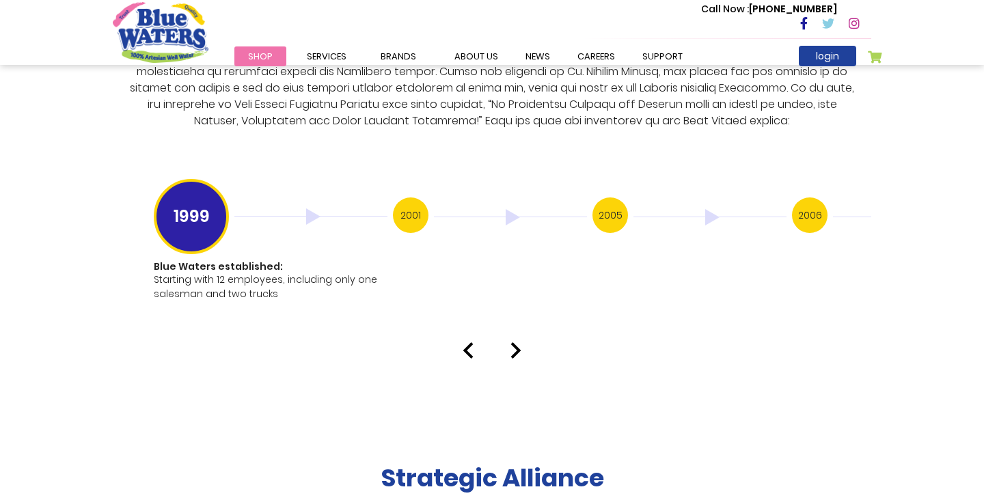
type input "******"
click at [860, 209] on img at bounding box center [909, 217] width 153 height 16
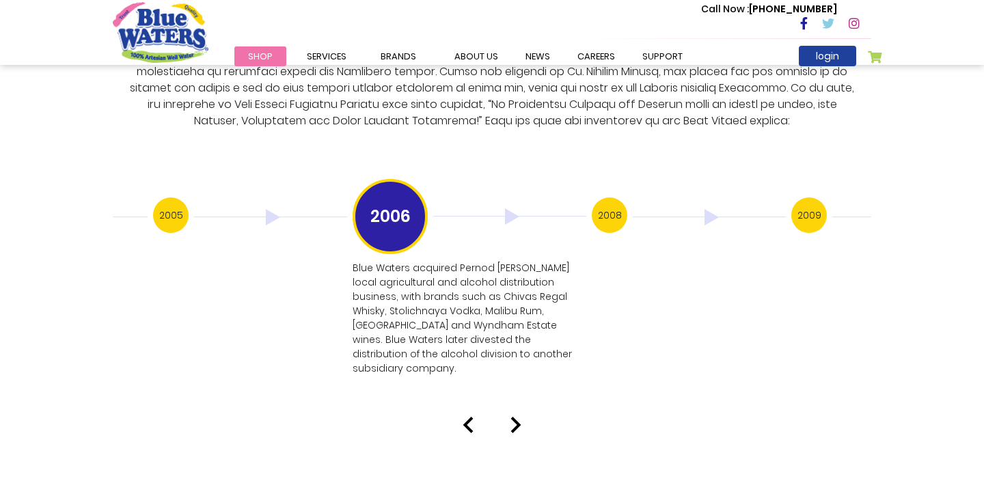
click at [786, 209] on img at bounding box center [709, 217] width 153 height 16
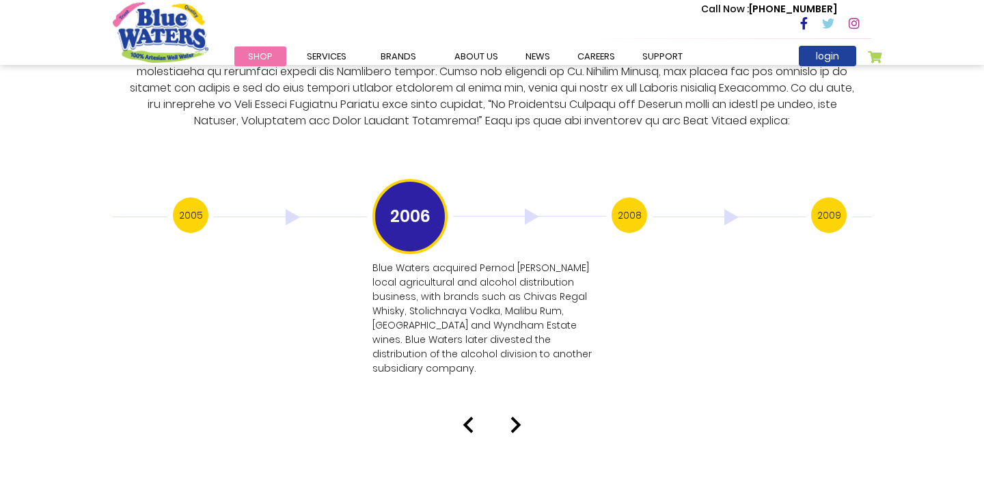
click at [860, 209] on img at bounding box center [928, 217] width 153 height 16
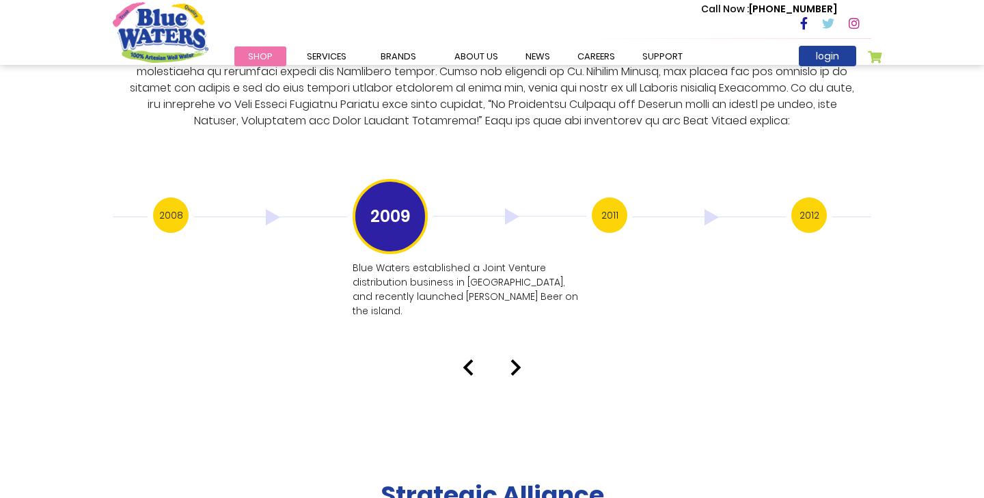
click at [860, 209] on img at bounding box center [908, 217] width 153 height 16
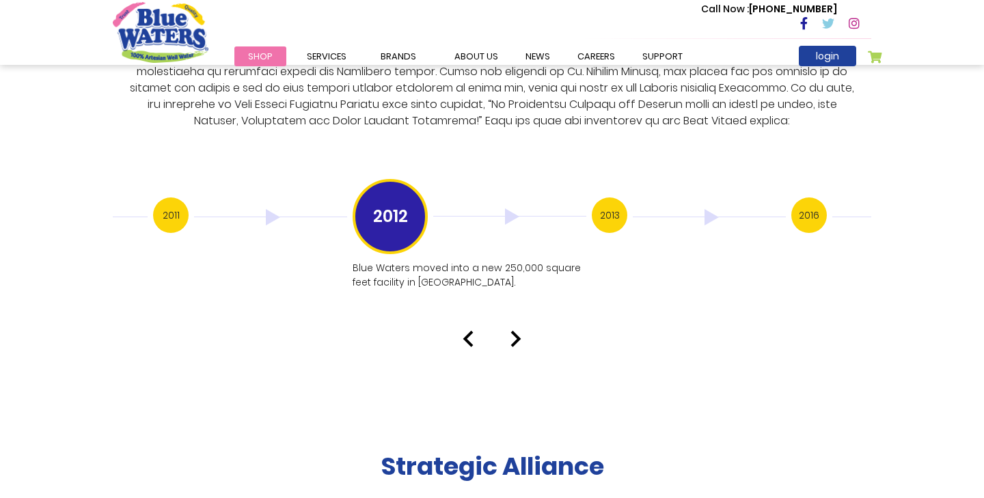
click at [860, 209] on img at bounding box center [908, 217] width 153 height 16
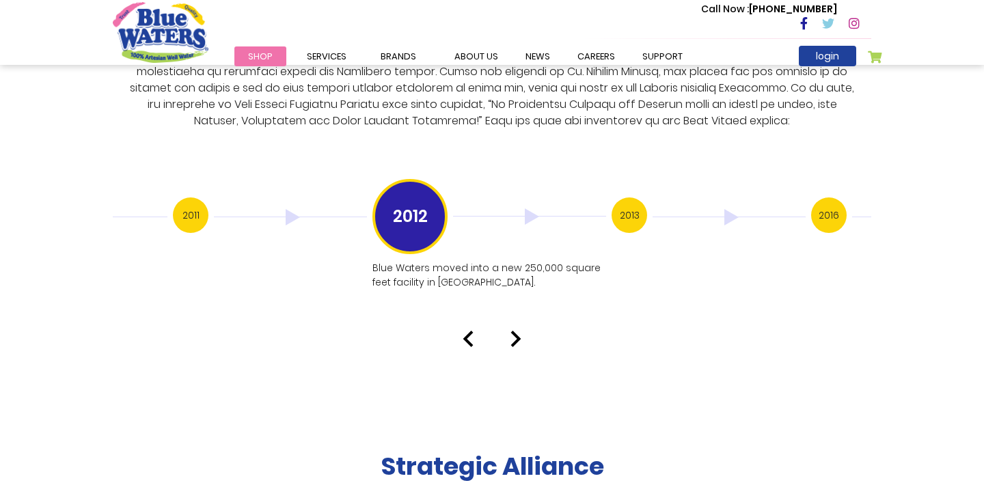
click at [846, 205] on div "2016" at bounding box center [910, 216] width 199 height 39
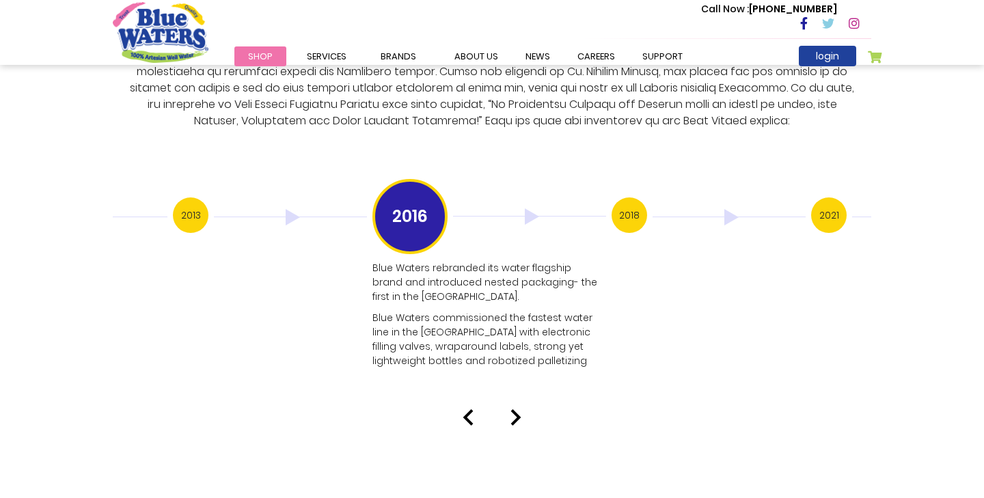
click at [846, 205] on div "2021" at bounding box center [910, 216] width 199 height 39
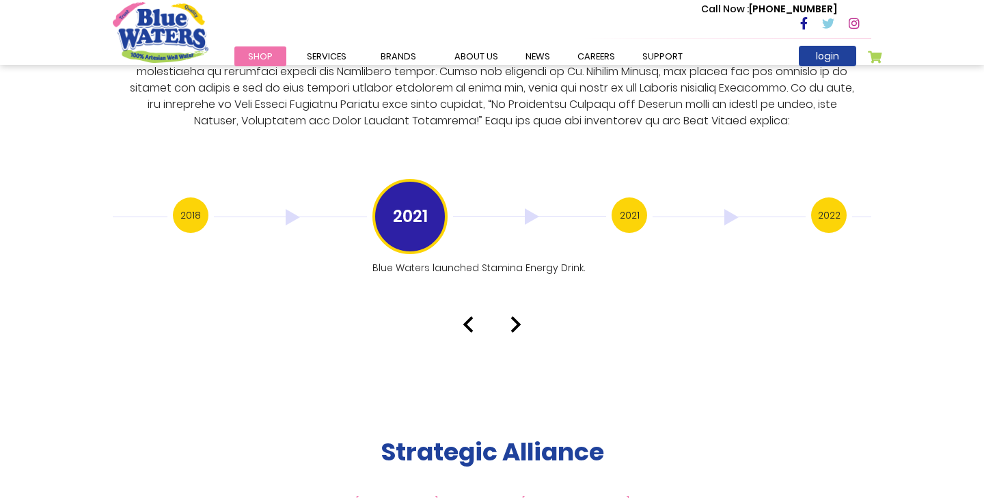
click at [607, 204] on div "2021" at bounding box center [491, 216] width 239 height 75
click at [625, 203] on h3 "2021" at bounding box center [629, 215] width 36 height 36
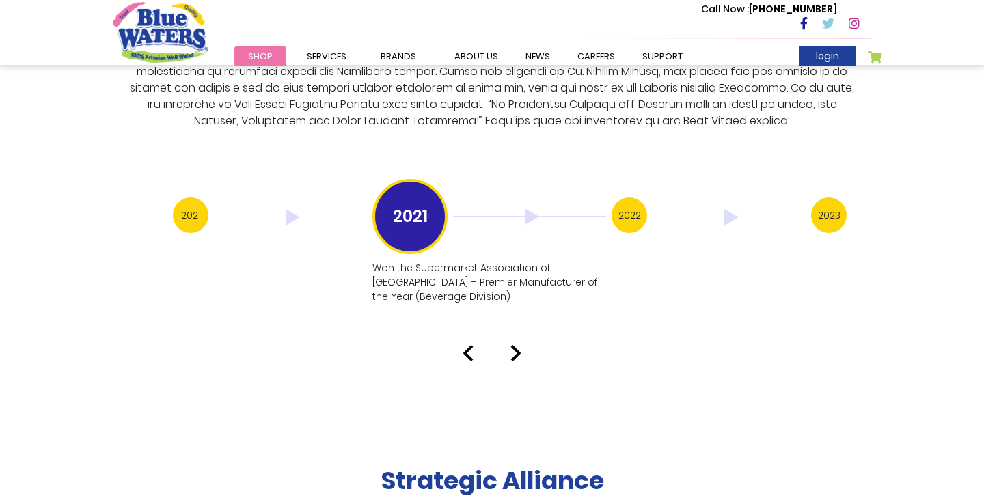
click at [622, 206] on h3 "2022" at bounding box center [629, 215] width 36 height 36
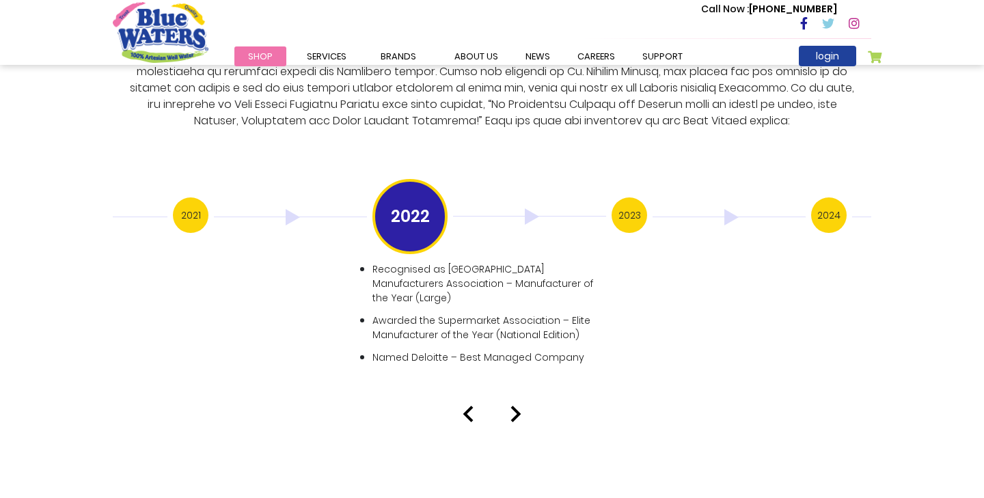
click at [635, 203] on h3 "2023" at bounding box center [629, 215] width 36 height 36
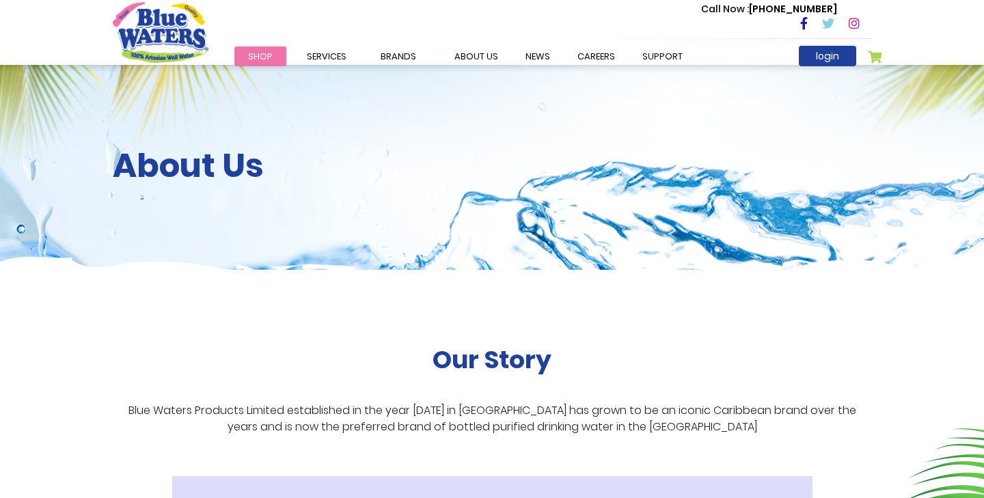
scroll to position [2679, 0]
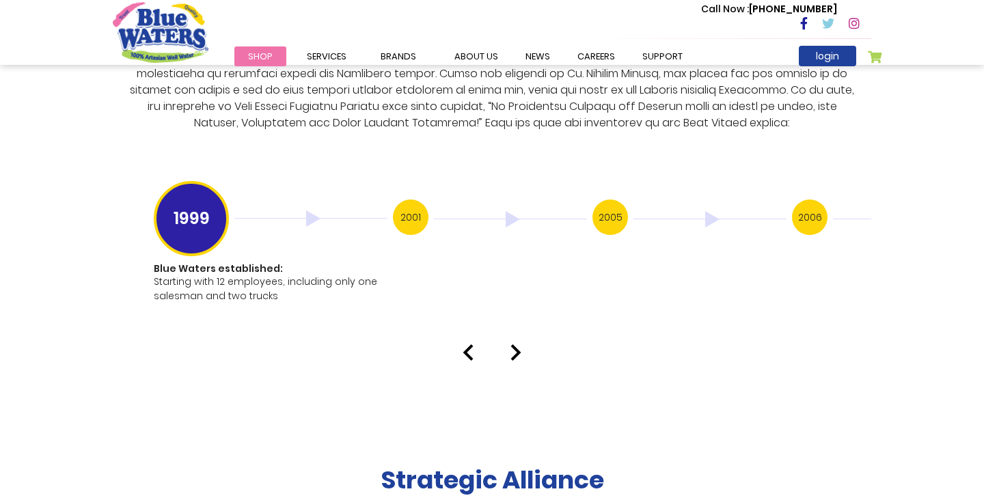
type input "******"
click at [858, 211] on img at bounding box center [909, 219] width 153 height 16
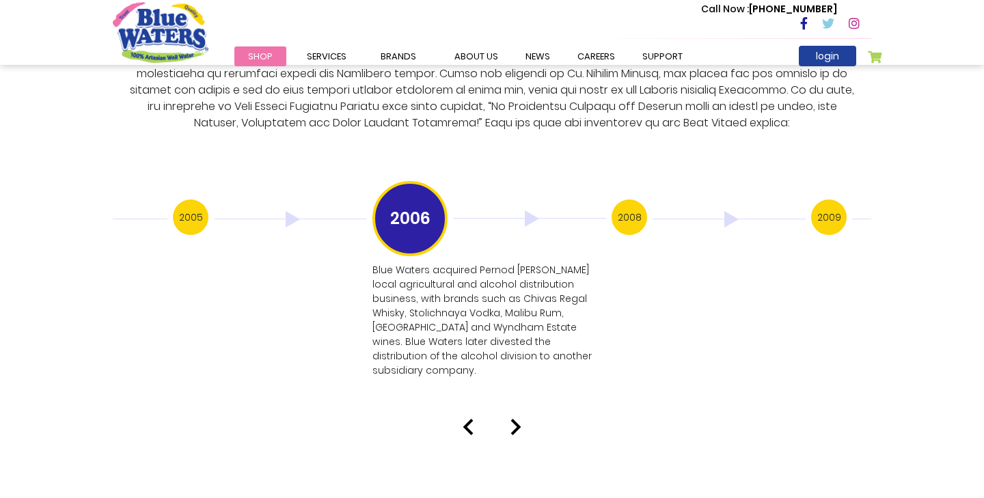
click at [858, 211] on img at bounding box center [928, 219] width 153 height 16
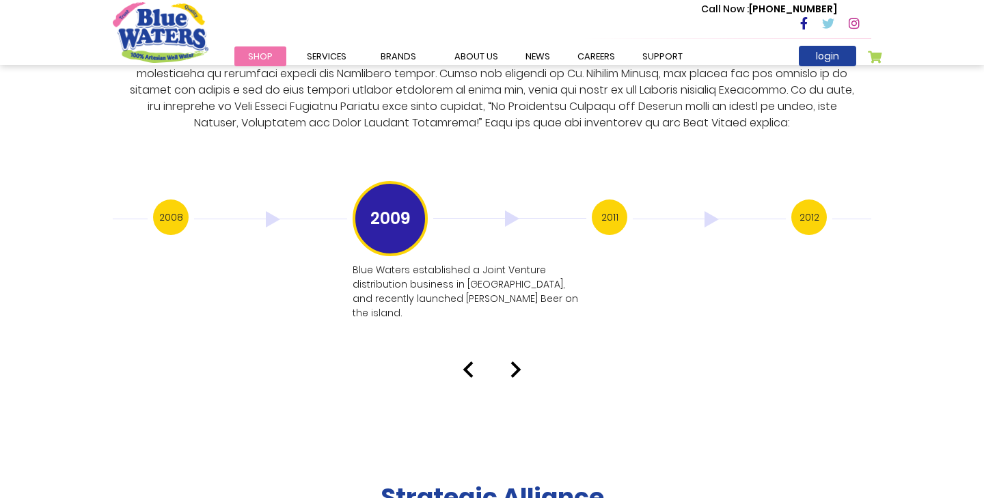
click at [786, 211] on img at bounding box center [709, 219] width 153 height 16
click at [858, 211] on img at bounding box center [908, 219] width 153 height 16
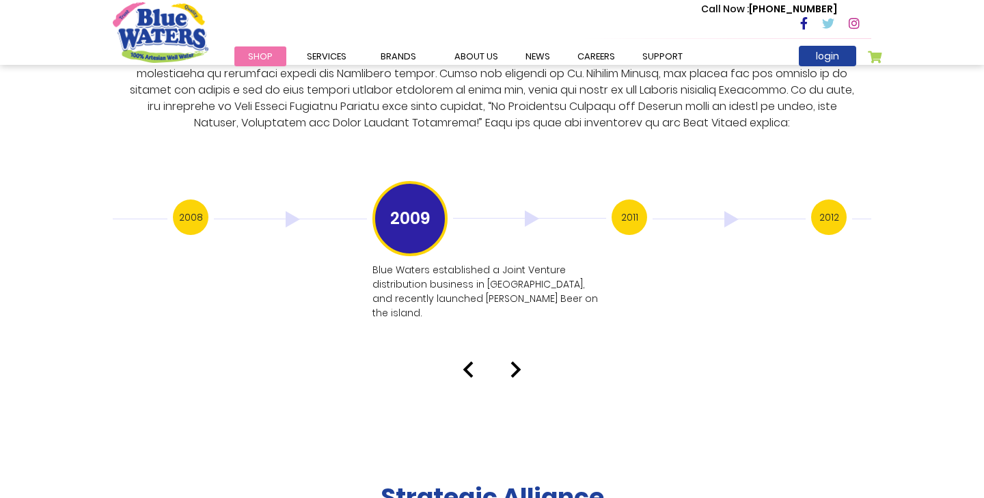
click at [858, 211] on img at bounding box center [928, 219] width 153 height 16
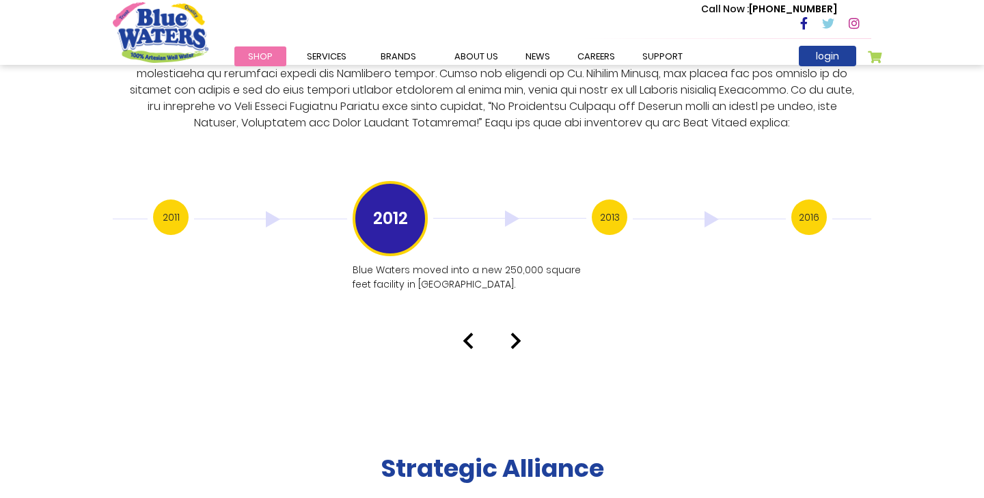
click at [786, 211] on img at bounding box center [709, 219] width 153 height 16
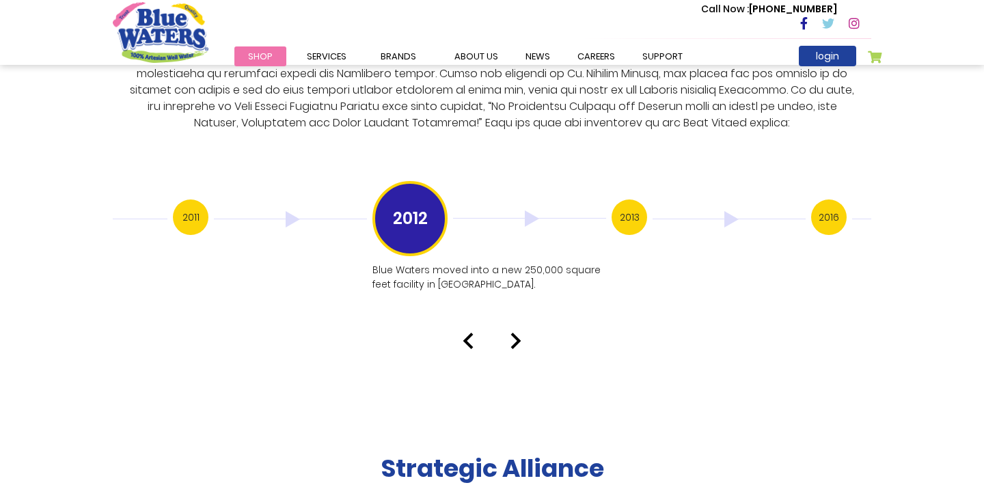
click at [858, 211] on img at bounding box center [928, 219] width 153 height 16
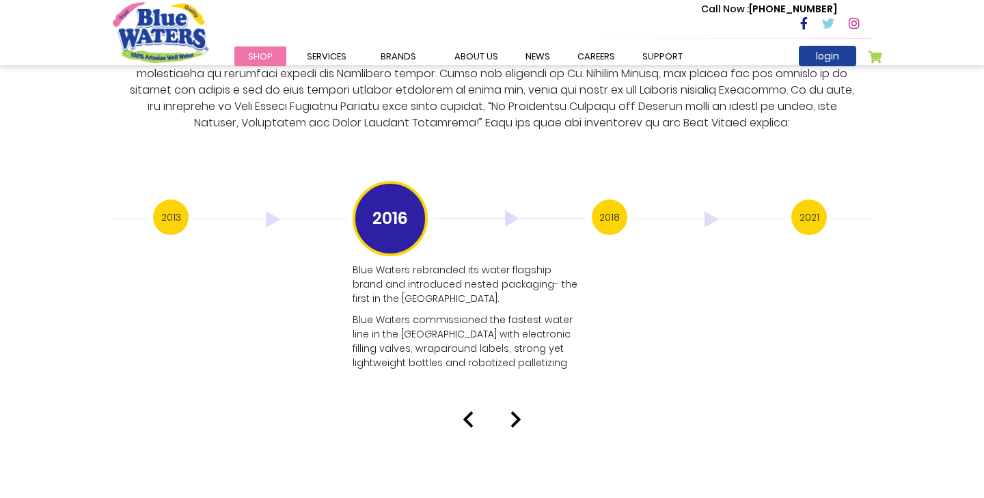
click at [858, 211] on img at bounding box center [908, 219] width 153 height 16
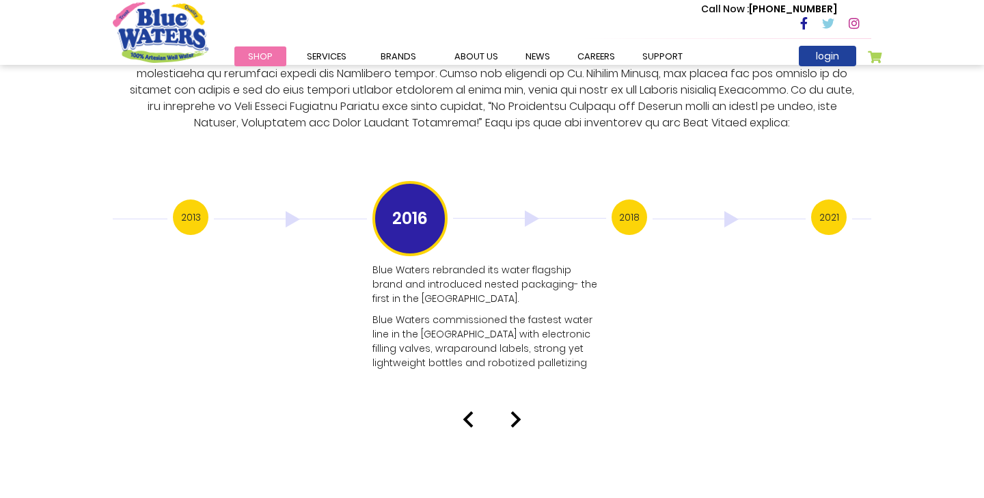
click at [858, 211] on img at bounding box center [928, 219] width 153 height 16
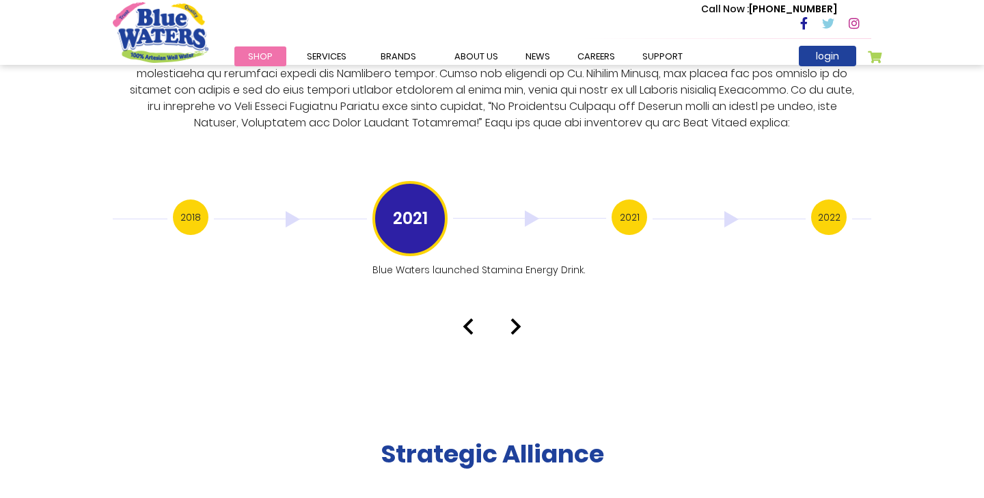
click at [850, 205] on div "2022" at bounding box center [910, 218] width 199 height 39
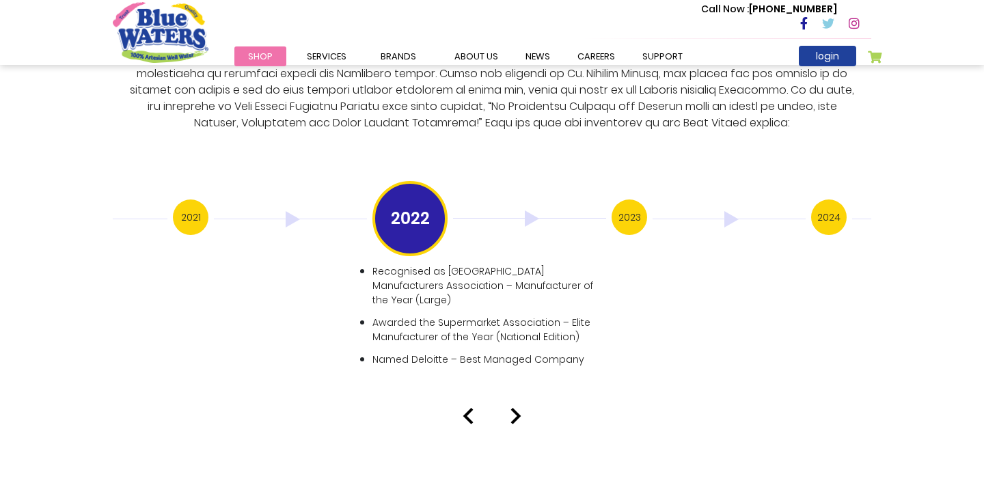
click at [638, 204] on h3 "2023" at bounding box center [629, 217] width 36 height 36
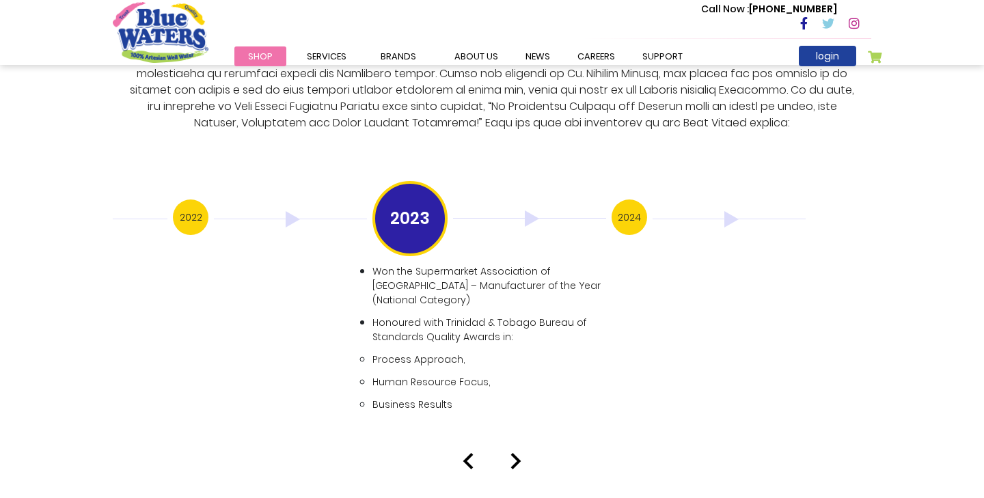
click at [646, 199] on h3 "2024" at bounding box center [629, 217] width 36 height 36
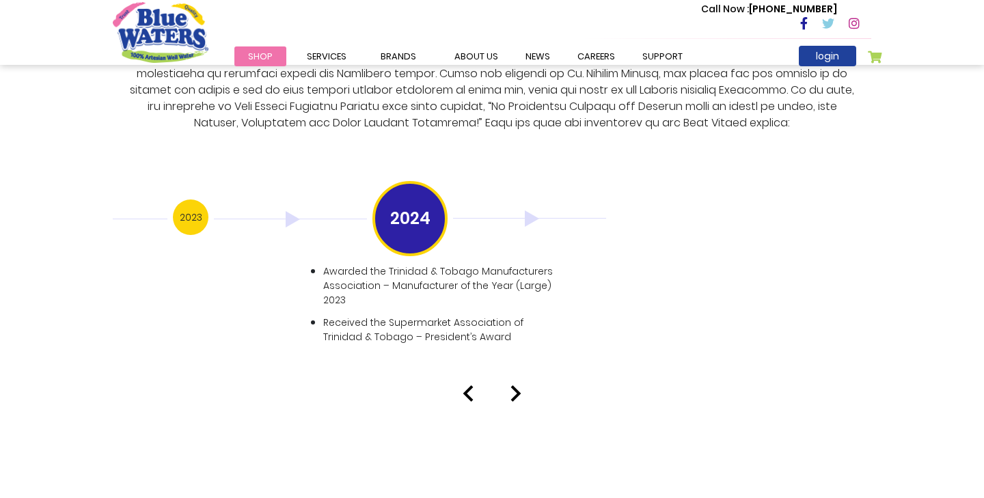
click at [190, 208] on h3 "2023" at bounding box center [191, 217] width 36 height 36
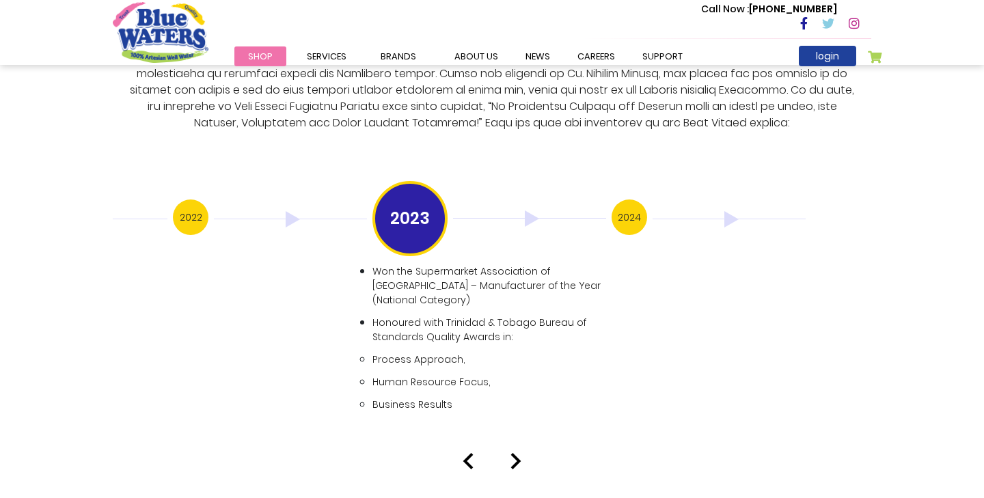
click at [201, 206] on h3 "2022" at bounding box center [191, 217] width 36 height 36
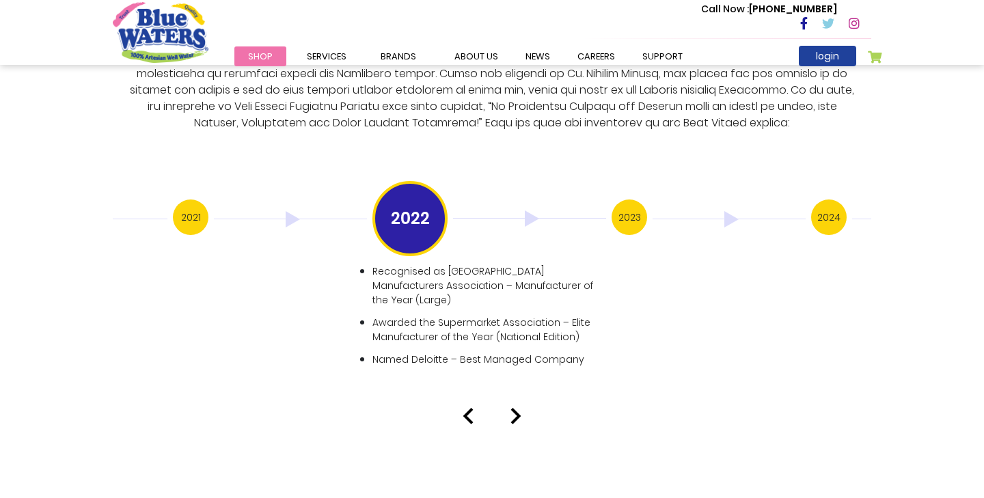
click at [167, 211] on img at bounding box center [90, 219] width 153 height 16
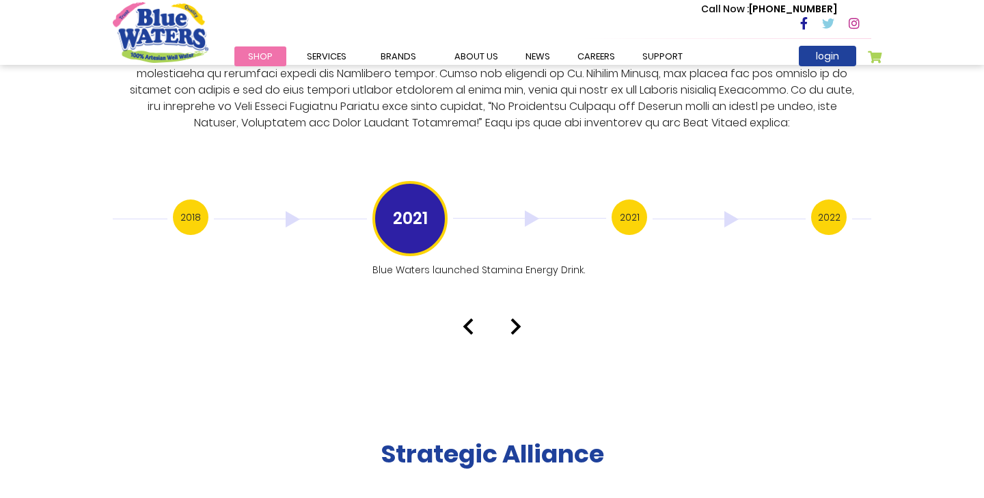
click at [644, 210] on h3 "2021" at bounding box center [629, 217] width 36 height 36
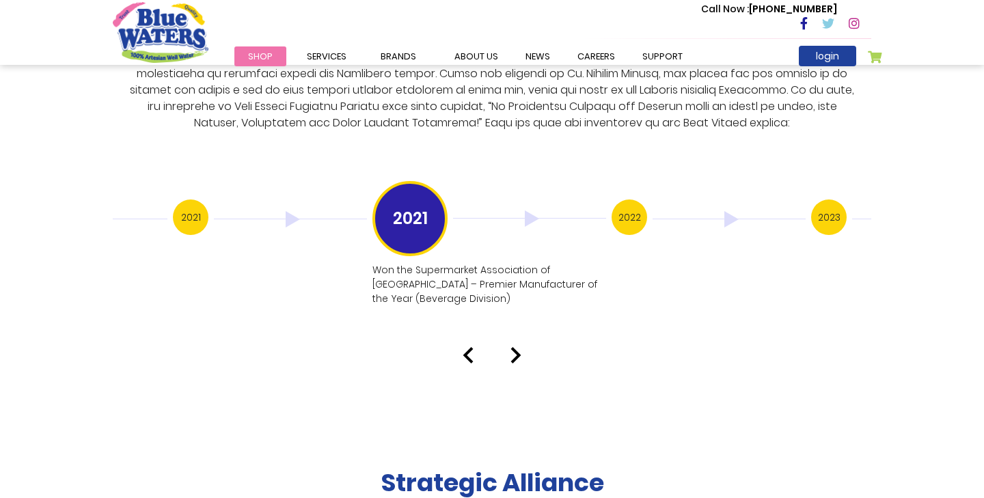
click at [189, 209] on h3 "2021" at bounding box center [191, 217] width 36 height 36
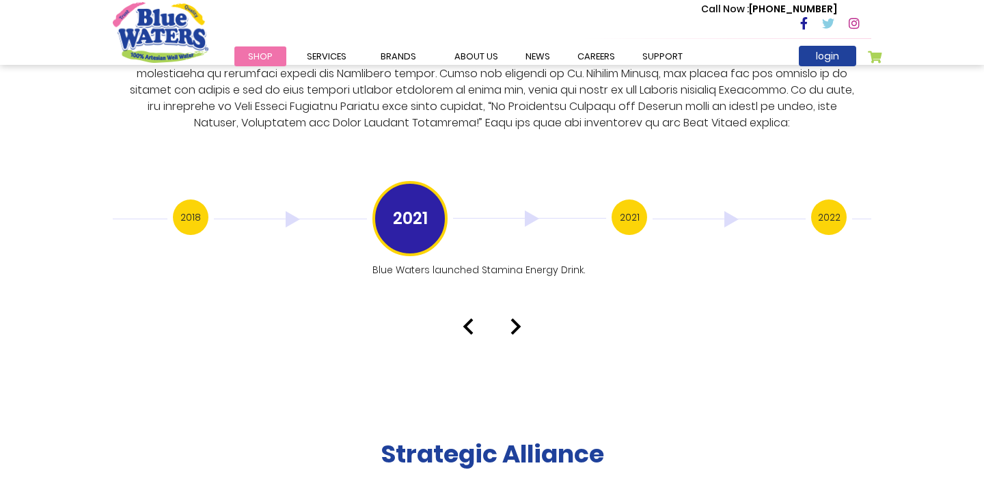
click at [191, 208] on h3 "2018" at bounding box center [191, 217] width 36 height 36
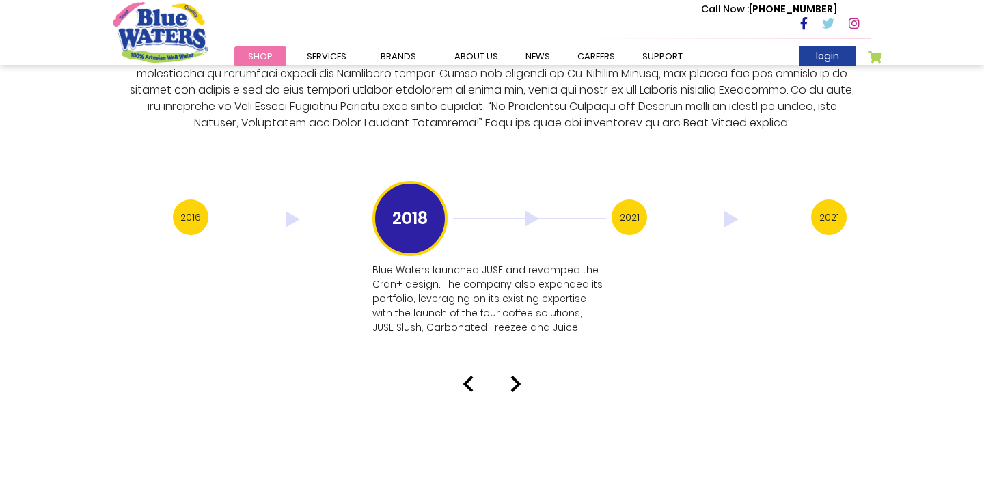
click at [191, 208] on h3 "2016" at bounding box center [191, 217] width 36 height 36
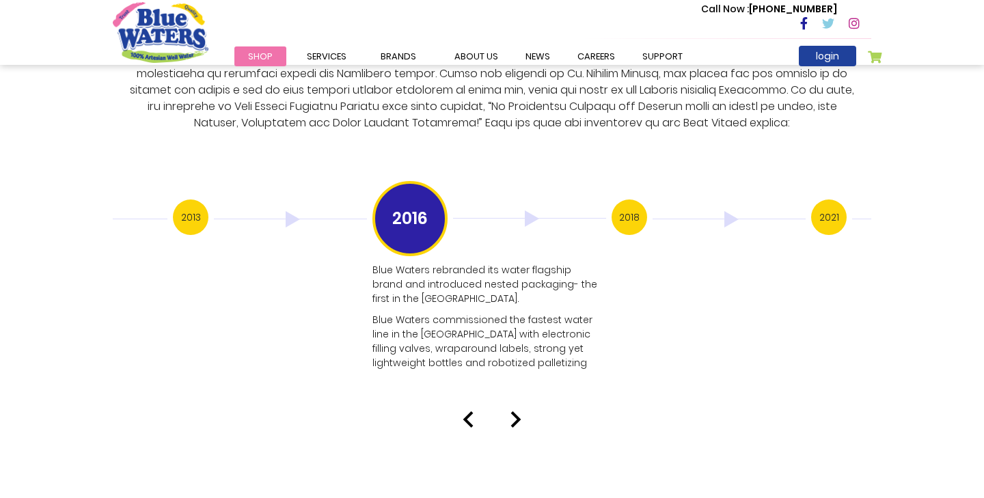
click at [191, 208] on h3 "2013" at bounding box center [191, 217] width 36 height 36
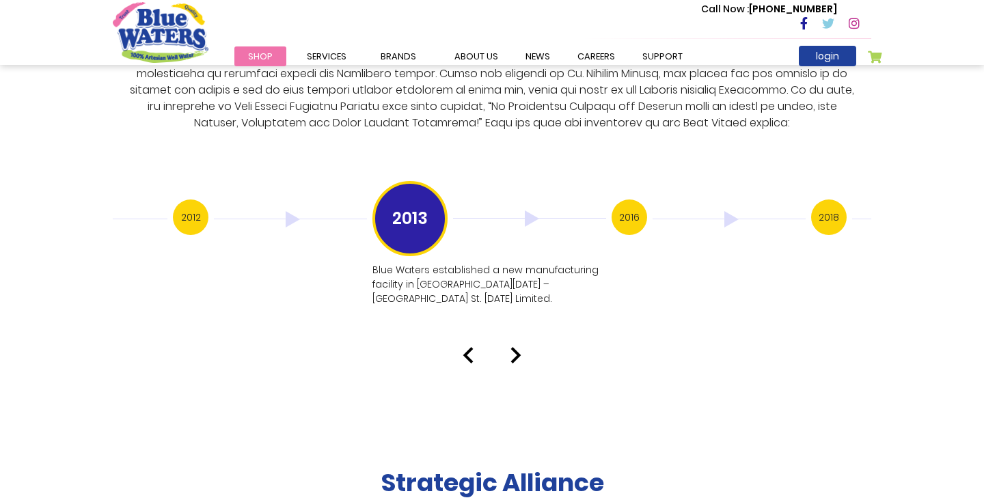
click at [191, 208] on h3 "2012" at bounding box center [191, 217] width 36 height 36
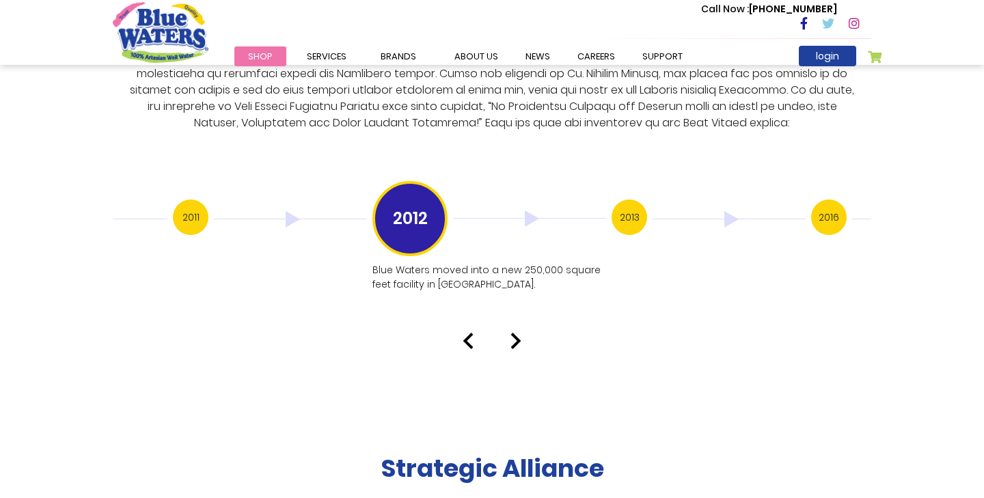
click at [191, 208] on h3 "2011" at bounding box center [191, 217] width 36 height 36
click at [191, 208] on h3 "2009" at bounding box center [191, 217] width 36 height 36
